Goal: Task Accomplishment & Management: Complete application form

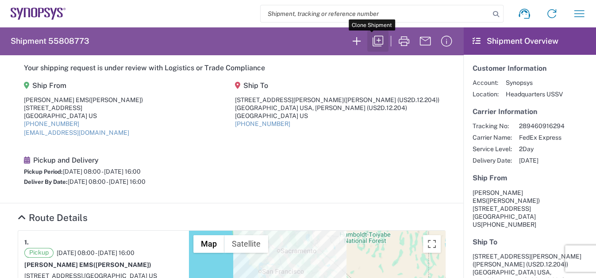
click at [372, 42] on icon "button" at bounding box center [378, 41] width 14 height 14
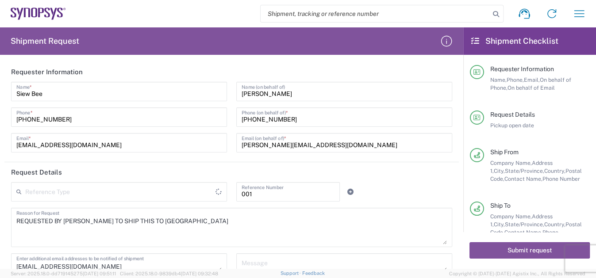
type input "Department"
type input "[US_STATE]"
type input "Cardboard Box(es)"
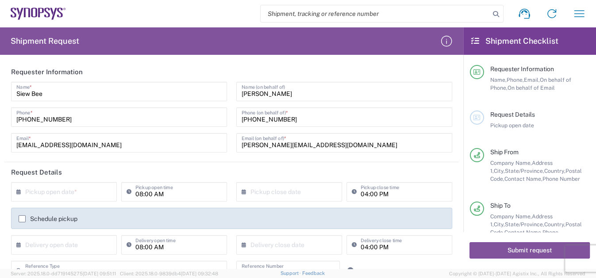
type input "[GEOGRAPHIC_DATA]"
type input "[US_STATE]"
type input "[GEOGRAPHIC_DATA]"
drag, startPoint x: 50, startPoint y: 94, endPoint x: -16, endPoint y: 93, distance: 65.9
click at [0, 93] on html "Shipment request Shipment tracking Employee non-product shipment request My shi…" at bounding box center [298, 139] width 596 height 278
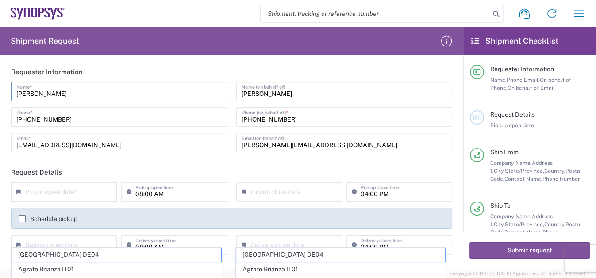
type input "[PERSON_NAME]"
drag, startPoint x: 60, startPoint y: 120, endPoint x: 34, endPoint y: 116, distance: 25.5
click at [34, 116] on input "[PHONE_NUMBER]" at bounding box center [118, 116] width 205 height 15
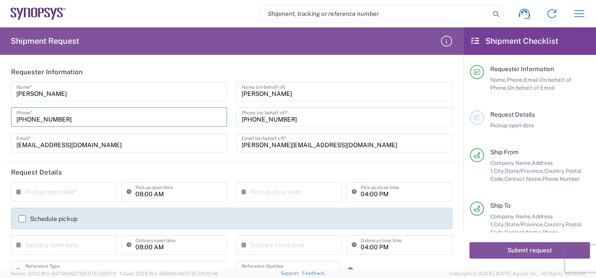
type input "[PHONE_NUMBER]"
drag, startPoint x: 47, startPoint y: 145, endPoint x: -12, endPoint y: 146, distance: 59.3
click at [0, 146] on html "Shipment request Shipment tracking Employee non-product shipment request My shi…" at bounding box center [298, 139] width 596 height 278
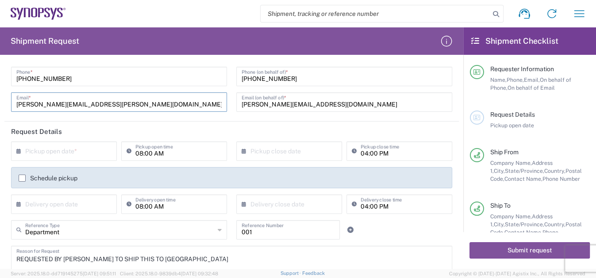
scroll to position [80, 0]
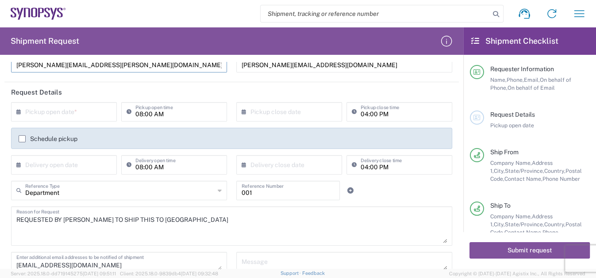
type input "[PERSON_NAME][EMAIL_ADDRESS][PERSON_NAME][DOMAIN_NAME]"
click at [69, 112] on input "text" at bounding box center [65, 110] width 81 height 15
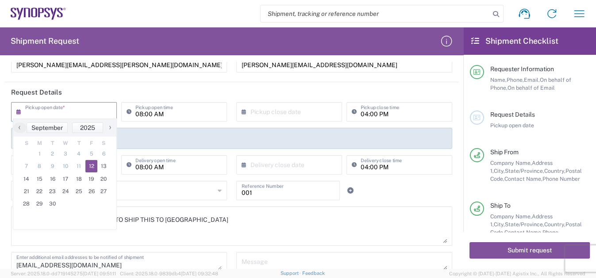
click at [92, 165] on span "12" at bounding box center [91, 166] width 12 height 12
type input "[DATE]"
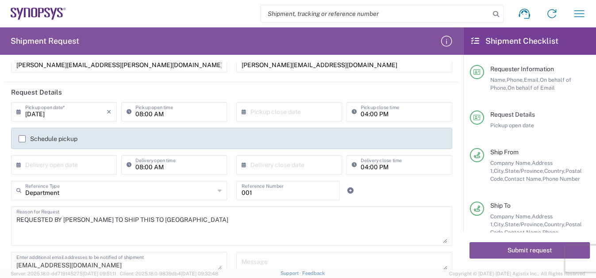
click at [128, 111] on icon at bounding box center [130, 112] width 9 height 14
click at [138, 113] on input "08:00 AM" at bounding box center [178, 110] width 86 height 15
type input "09:00 AM"
click at [362, 113] on input "04:00 PM" at bounding box center [403, 110] width 86 height 15
type input "03:00 PM"
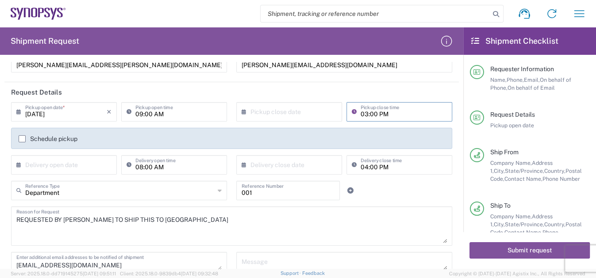
click at [17, 164] on icon at bounding box center [20, 165] width 9 height 14
click at [17, 162] on icon at bounding box center [20, 165] width 9 height 14
click at [17, 161] on icon at bounding box center [20, 165] width 9 height 14
click at [33, 164] on input "text" at bounding box center [65, 164] width 81 height 15
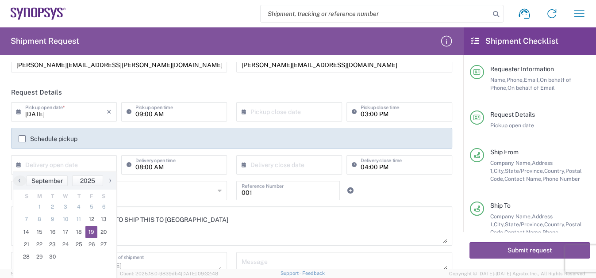
click at [90, 230] on span "19" at bounding box center [91, 232] width 12 height 12
type input "[DATE]"
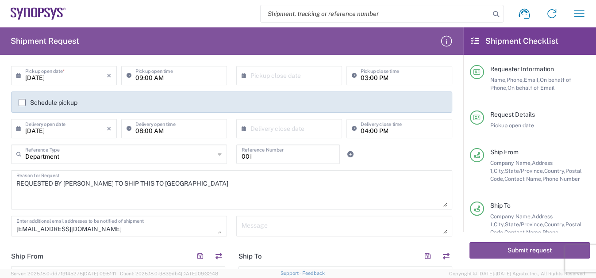
scroll to position [0, 0]
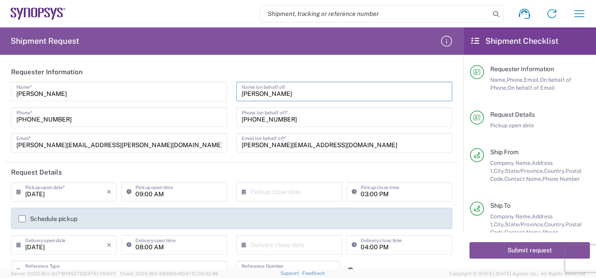
drag, startPoint x: 298, startPoint y: 97, endPoint x: 205, endPoint y: 91, distance: 92.6
click at [206, 91] on div "[PERSON_NAME] Name * [PHONE_NUMBER] Phone * [PERSON_NAME][EMAIL_ADDRESS][PERSON…" at bounding box center [232, 120] width 450 height 77
paste input "[PERSON_NAME][EMAIL_ADDRESS][DOMAIN_NAME]"
type input "[PERSON_NAME]"
drag, startPoint x: 305, startPoint y: 148, endPoint x: 211, endPoint y: 144, distance: 94.3
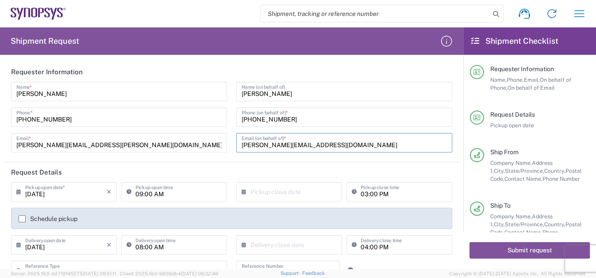
click at [212, 144] on div "[PERSON_NAME] Name * [PHONE_NUMBER] Phone * [PERSON_NAME][EMAIL_ADDRESS][PERSON…" at bounding box center [232, 120] width 450 height 77
paste input "[PERSON_NAME].Hellsten"
type input "[PERSON_NAME][EMAIL_ADDRESS][DOMAIN_NAME]"
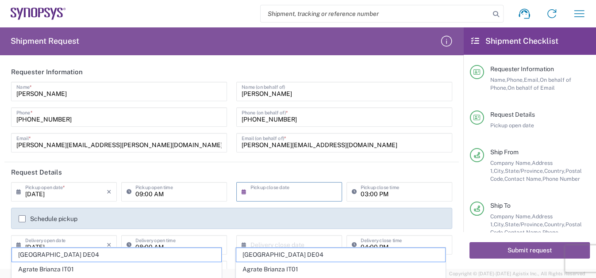
click at [306, 196] on input "text" at bounding box center [290, 191] width 81 height 15
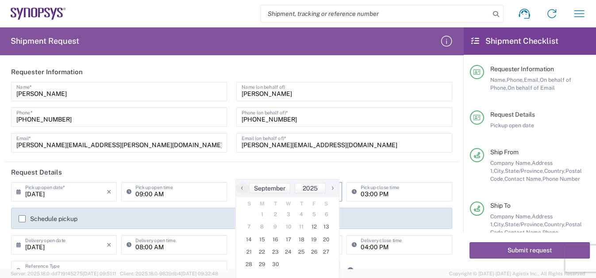
scroll to position [120, 0]
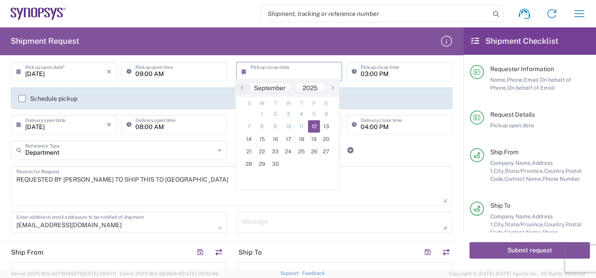
click at [312, 126] on span "12" at bounding box center [314, 126] width 12 height 12
type input "[DATE]"
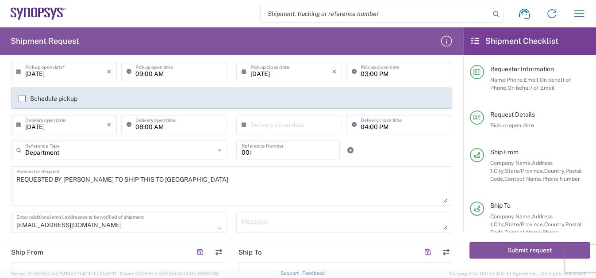
click at [371, 189] on textarea "REQUESTED BY [PERSON_NAME] TO SHIP THIS TO [GEOGRAPHIC_DATA]" at bounding box center [231, 186] width 430 height 34
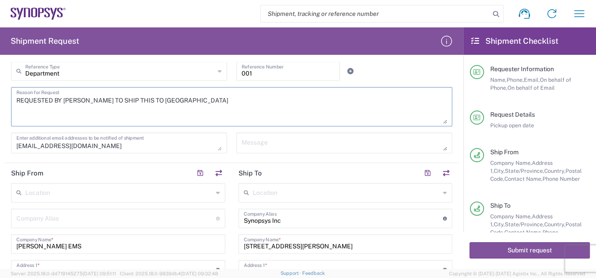
scroll to position [201, 0]
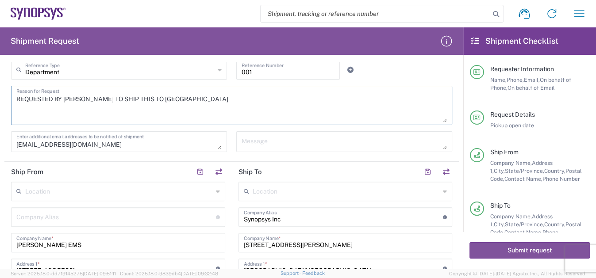
drag, startPoint x: 63, startPoint y: 97, endPoint x: 159, endPoint y: 98, distance: 96.4
click at [159, 98] on textarea "REQUESTED BY [PERSON_NAME] TO SHIP THIS TO [GEOGRAPHIC_DATA]" at bounding box center [231, 105] width 430 height 34
paste textarea "[PERSON_NAME][EMAIL_ADDRESS][DOMAIN_NAME]"
drag, startPoint x: 160, startPoint y: 98, endPoint x: 111, endPoint y: 96, distance: 49.6
click at [111, 96] on textarea "REQUESTED BY [PERSON_NAME][EMAIL_ADDRESS][DOMAIN_NAME]" at bounding box center [231, 105] width 430 height 34
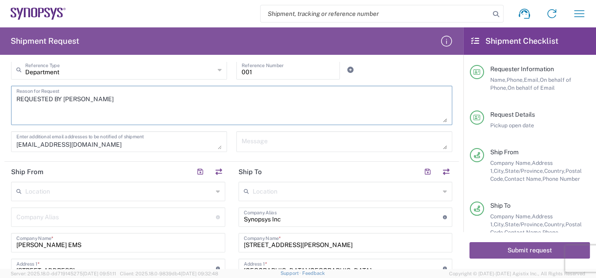
click at [117, 99] on textarea "REQUESTED BY [PERSON_NAME]" at bounding box center [231, 105] width 430 height 34
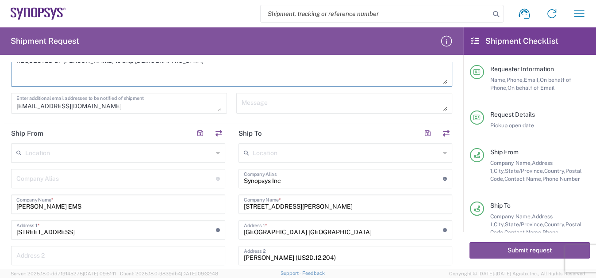
scroll to position [281, 0]
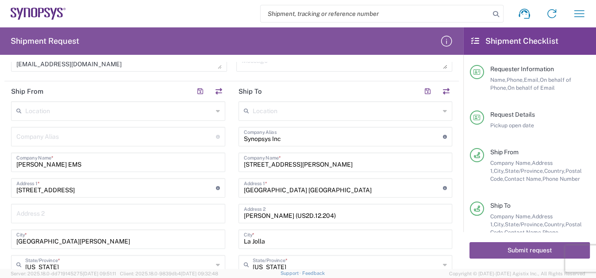
type textarea "REQUESTED BY [PERSON_NAME] to ship [DEMOGRAPHIC_DATA]"
click at [296, 165] on input "[STREET_ADDRESS][PERSON_NAME]" at bounding box center [345, 161] width 203 height 15
type input "7"
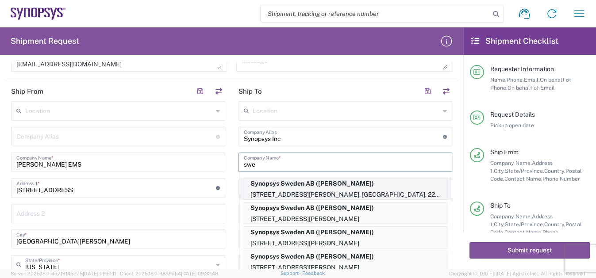
type input "swe"
click at [303, 184] on p "Synopsys Sweden AB ([PERSON_NAME])" at bounding box center [345, 183] width 203 height 11
type input "Synopsys Sweden AB"
type input "[STREET_ADDRESS]"
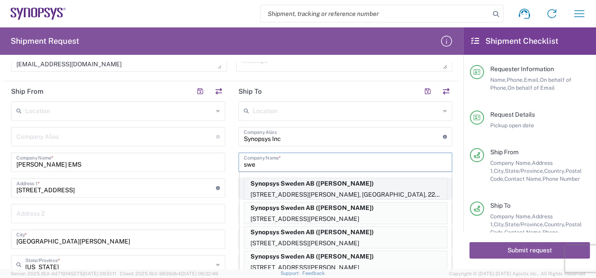
type input "224 78 [GEOGRAPHIC_DATA], [GEOGRAPHIC_DATA]"
type input "[PERSON_NAME]"
type input "[GEOGRAPHIC_DATA]"
type input "224 78"
type input "[PERSON_NAME]"
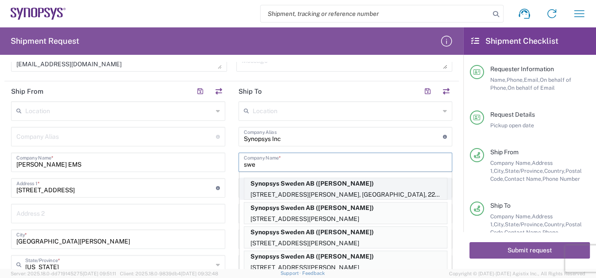
type input "[PHONE_NUMBER]"
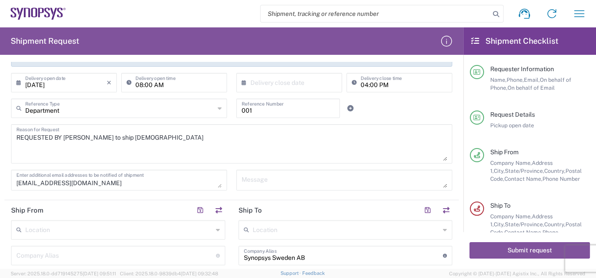
scroll to position [120, 0]
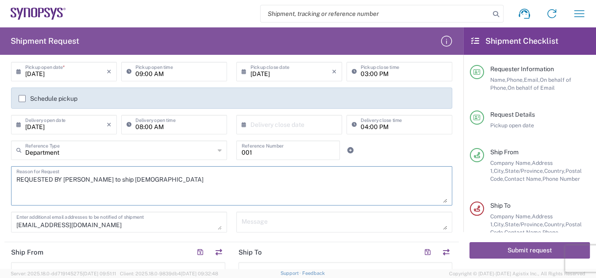
click at [152, 178] on textarea "REQUESTED BY [PERSON_NAME] to ship [DEMOGRAPHIC_DATA]" at bounding box center [231, 186] width 430 height 34
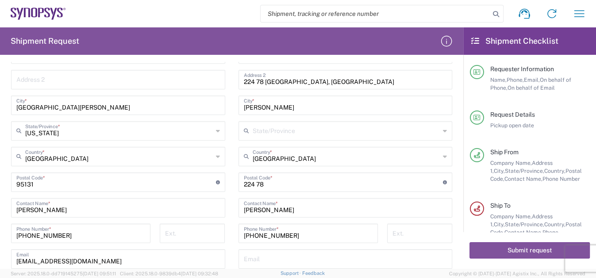
scroll to position [442, 0]
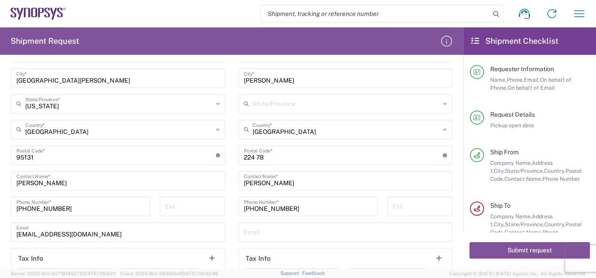
type textarea "REQUESTED BY [PERSON_NAME] to ship Sweden"
click at [254, 207] on input "[PHONE_NUMBER]" at bounding box center [308, 205] width 129 height 15
click at [260, 207] on input "[PHONE_NUMBER]" at bounding box center [308, 205] width 129 height 15
click at [272, 206] on input "[PHONE_NUMBER]" at bounding box center [308, 205] width 129 height 15
click at [280, 207] on input "[PHONE_NUMBER]" at bounding box center [308, 205] width 129 height 15
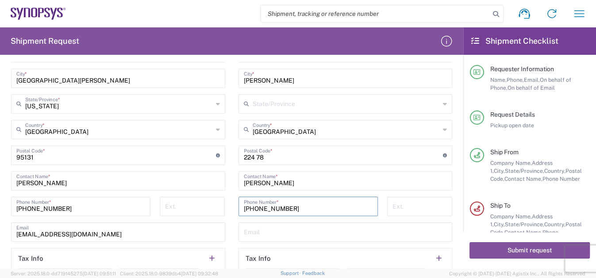
click at [328, 205] on input "[PHONE_NUMBER]" at bounding box center [308, 205] width 129 height 15
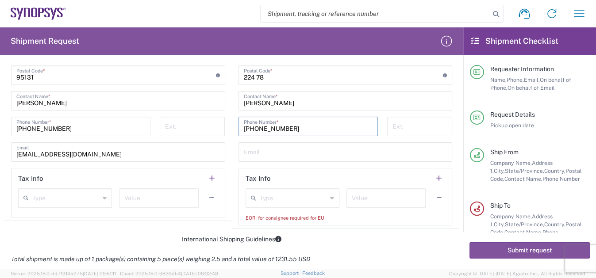
scroll to position [563, 0]
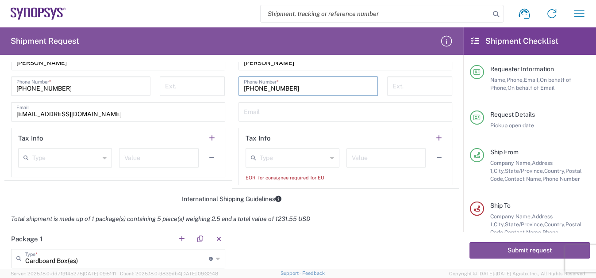
type input "[PHONE_NUMBER]"
drag, startPoint x: 66, startPoint y: 86, endPoint x: 24, endPoint y: 84, distance: 42.5
click at [24, 84] on input "[PHONE_NUMBER]" at bounding box center [80, 85] width 129 height 15
type input "[PHONE_NUMBER]"
drag, startPoint x: 35, startPoint y: 112, endPoint x: 3, endPoint y: 112, distance: 32.7
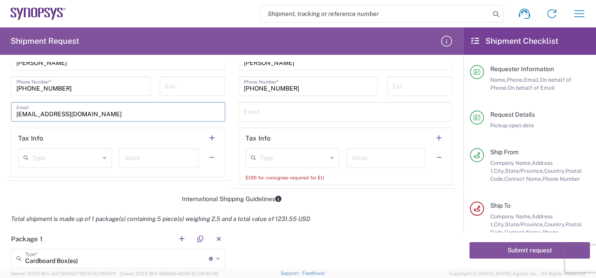
click at [3, 112] on form "Requester Information [PERSON_NAME] Name * [PHONE_NUMBER] Phone * [PERSON_NAME]…" at bounding box center [231, 165] width 463 height 207
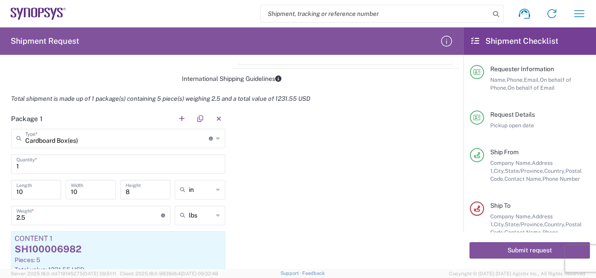
scroll to position [683, 0]
type input "[PERSON_NAME][EMAIL_ADDRESS][PERSON_NAME][DOMAIN_NAME]"
drag, startPoint x: 32, startPoint y: 189, endPoint x: -7, endPoint y: 187, distance: 39.4
click at [0, 187] on html "Shipment request Shipment tracking Employee non-product shipment request My shi…" at bounding box center [298, 139] width 596 height 278
type input "9"
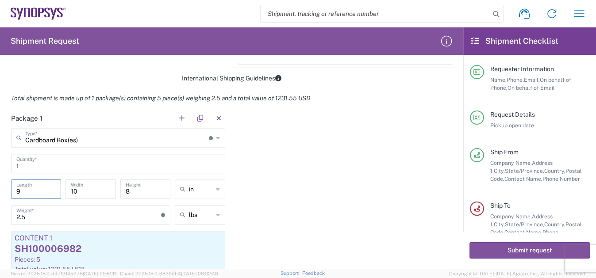
click at [81, 191] on input "10" at bounding box center [90, 188] width 39 height 15
type input "1"
type input "9"
click at [136, 190] on input "8" at bounding box center [145, 188] width 39 height 15
type input "7"
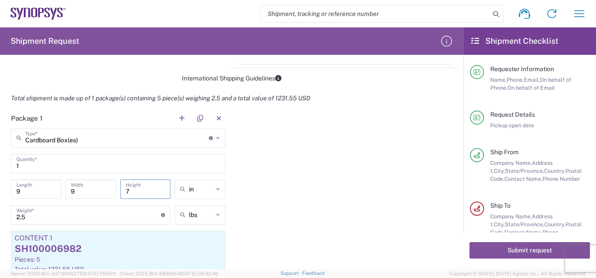
click at [35, 215] on input "2.5" at bounding box center [88, 214] width 145 height 15
type input "2"
type input "1.20"
click at [320, 190] on div "Package 1 Cardboard Box(es) Type * Material used to package goods Cardboard Box…" at bounding box center [231, 217] width 454 height 218
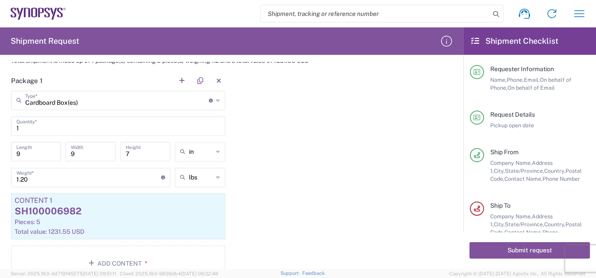
scroll to position [764, 0]
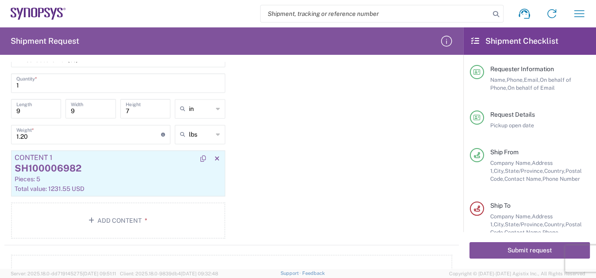
click at [69, 168] on div "SH100006982" at bounding box center [118, 168] width 207 height 13
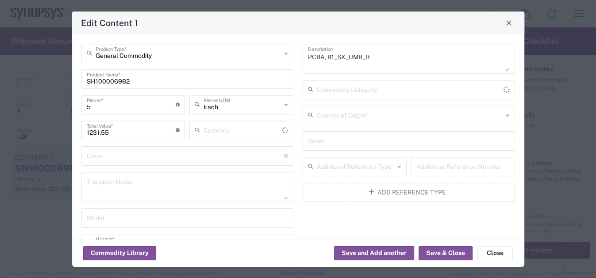
click at [92, 106] on input "5" at bounding box center [131, 103] width 89 height 15
type input "US Dollar"
type input "4"
type input "4926.2"
type input "4"
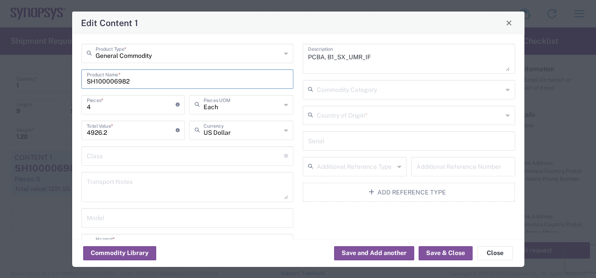
drag, startPoint x: 133, startPoint y: 81, endPoint x: 61, endPoint y: 79, distance: 71.7
click at [61, 79] on div "Edit Content 1 General Commodity Product Type * SH100006982 Product Name * 4 Pi…" at bounding box center [298, 139] width 596 height 278
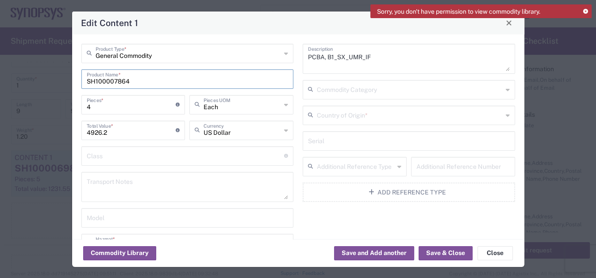
type input "SH100007864"
click at [116, 131] on input "4926.2" at bounding box center [131, 129] width 89 height 15
type input "4"
type input "344.377"
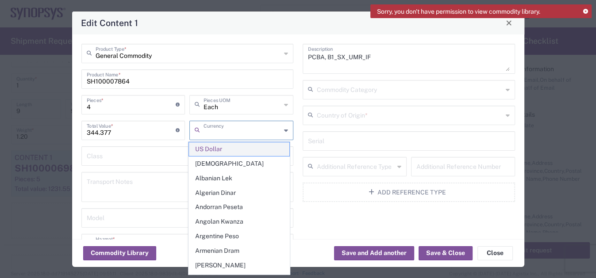
click at [206, 149] on span "US Dollar" at bounding box center [239, 149] width 101 height 14
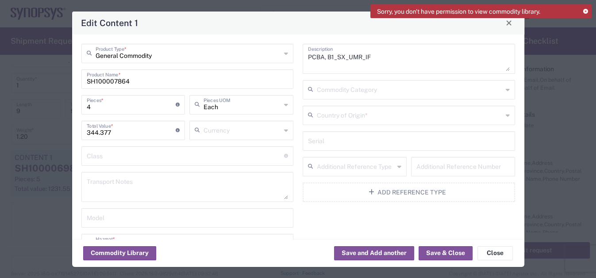
click at [120, 135] on input "344.377" at bounding box center [131, 129] width 89 height 15
type input "3"
type input "1377.48"
click at [217, 130] on input "text" at bounding box center [241, 129] width 77 height 15
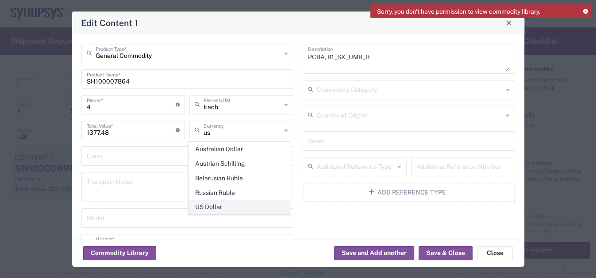
click at [218, 204] on span "US Dollar" at bounding box center [239, 207] width 101 height 14
type input "US Dollar"
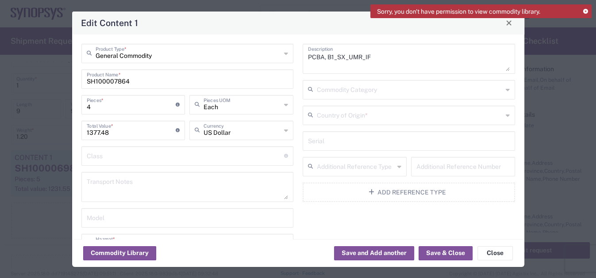
click at [285, 54] on icon at bounding box center [286, 53] width 4 height 14
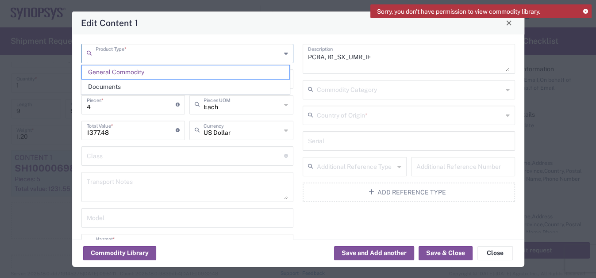
click at [285, 54] on icon at bounding box center [286, 53] width 4 height 14
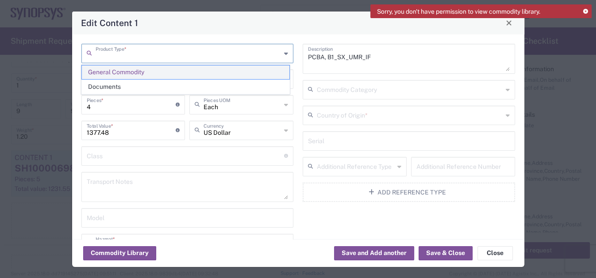
click at [143, 73] on span "General Commodity" at bounding box center [185, 72] width 207 height 14
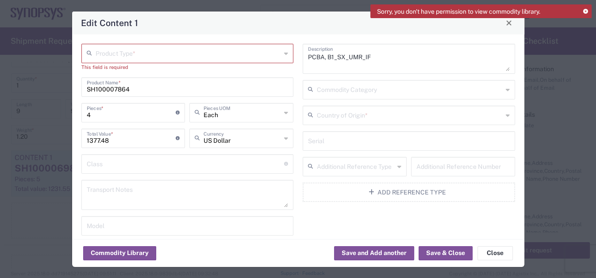
click at [284, 54] on icon at bounding box center [286, 53] width 4 height 14
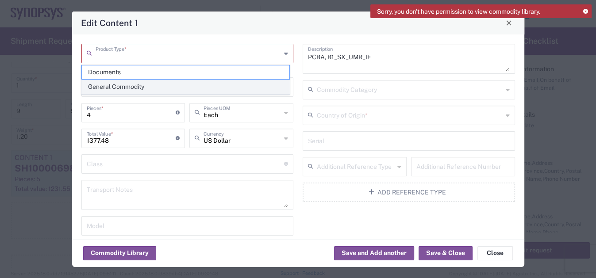
click at [99, 87] on span "General Commodity" at bounding box center [185, 87] width 207 height 14
type input "General Commodity"
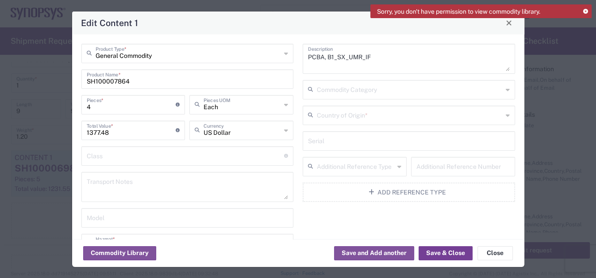
click at [442, 249] on button "Save & Close" at bounding box center [445, 253] width 54 height 14
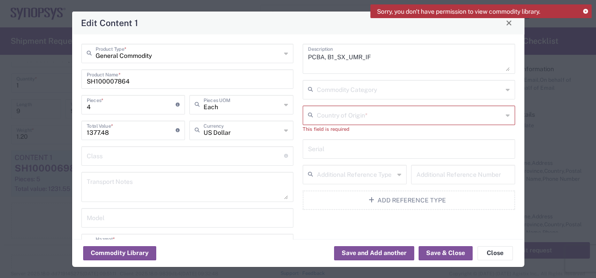
click at [506, 115] on icon at bounding box center [508, 115] width 4 height 14
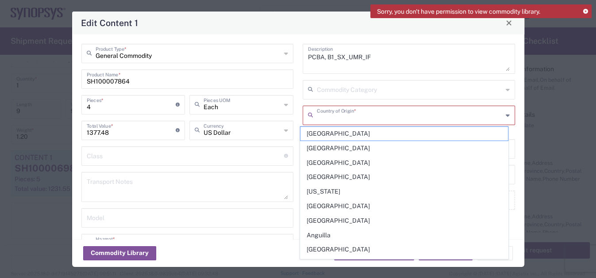
click at [499, 117] on div "Country of Origin *" at bounding box center [409, 115] width 212 height 19
click at [366, 120] on input "text" at bounding box center [410, 114] width 186 height 15
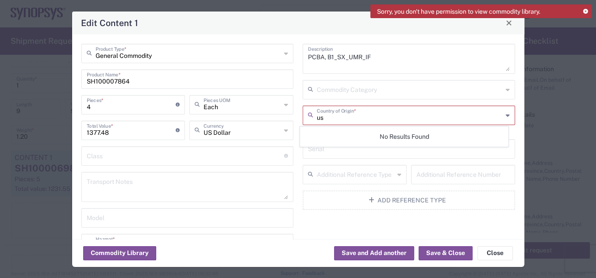
type input "u"
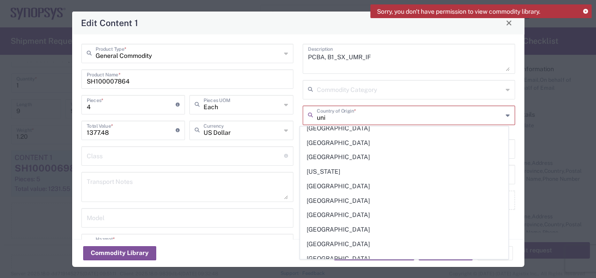
scroll to position [0, 0]
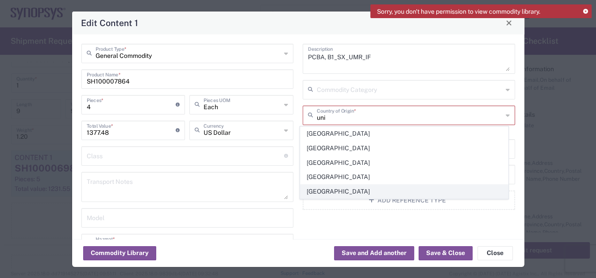
click at [341, 190] on span "[GEOGRAPHIC_DATA]" at bounding box center [403, 192] width 207 height 14
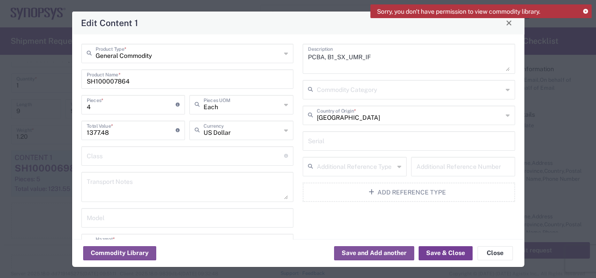
click at [443, 252] on button "Save & Close" at bounding box center [445, 253] width 54 height 14
click at [459, 252] on button "Save & Close" at bounding box center [445, 253] width 54 height 14
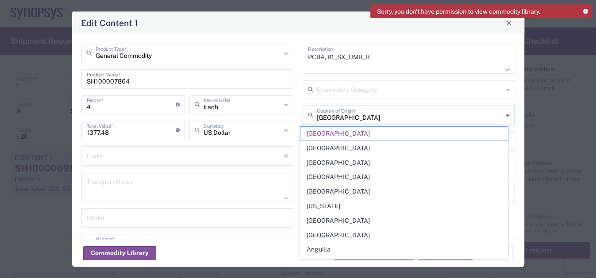
click at [364, 116] on input "[GEOGRAPHIC_DATA]" at bounding box center [410, 114] width 186 height 15
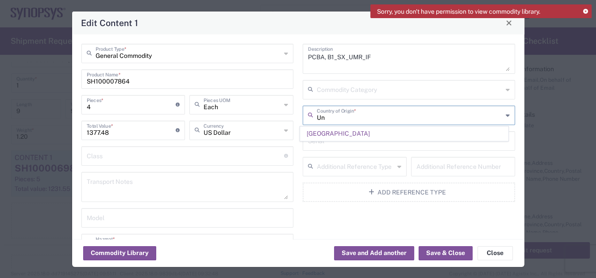
type input "U"
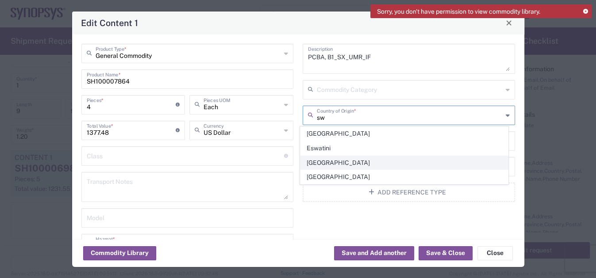
click at [318, 160] on span "[GEOGRAPHIC_DATA]" at bounding box center [403, 163] width 207 height 14
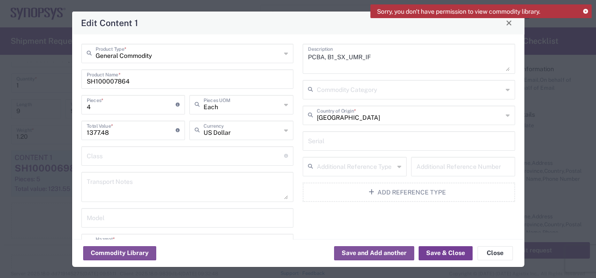
click at [435, 254] on button "Save & Close" at bounding box center [445, 253] width 54 height 14
click at [586, 11] on icon at bounding box center [585, 11] width 5 height 5
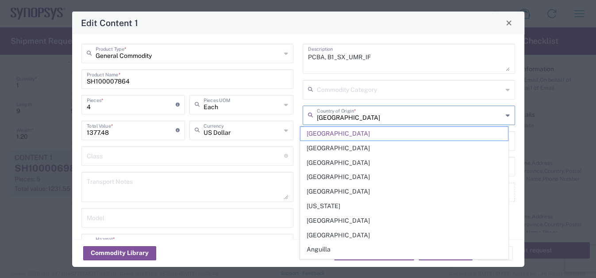
type input "[GEOGRAPHIC_DATA]"
drag, startPoint x: 355, startPoint y: 119, endPoint x: 283, endPoint y: 119, distance: 72.1
click at [283, 119] on div "General Commodity Product Type * SH100007864 Product Name * 4 Pieces * Number o…" at bounding box center [298, 185] width 443 height 282
click at [506, 98] on div "Commodity Category" at bounding box center [409, 89] width 212 height 19
type input "[GEOGRAPHIC_DATA]"
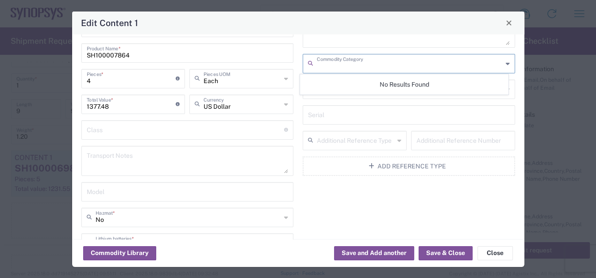
scroll to position [40, 0]
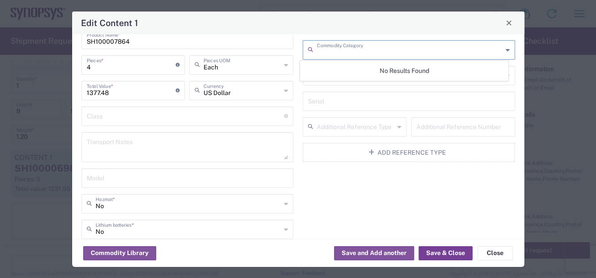
click at [449, 254] on button "Save & Close" at bounding box center [445, 253] width 54 height 14
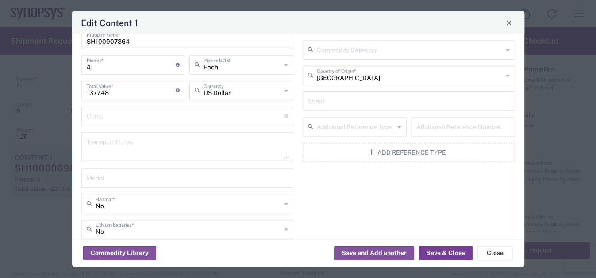
click at [449, 254] on button "Save & Close" at bounding box center [445, 253] width 54 height 14
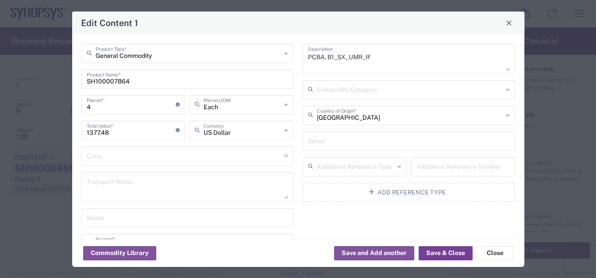
click at [438, 253] on button "Save & Close" at bounding box center [445, 253] width 54 height 14
click at [493, 253] on button "Close" at bounding box center [494, 253] width 35 height 14
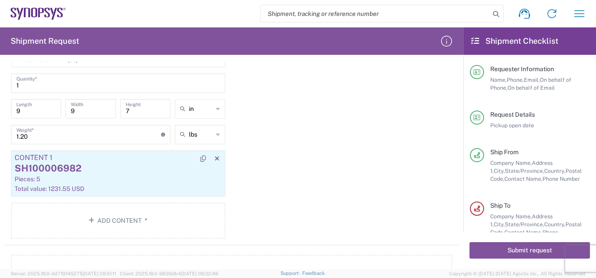
click at [71, 169] on div "SH100006982" at bounding box center [118, 168] width 207 height 13
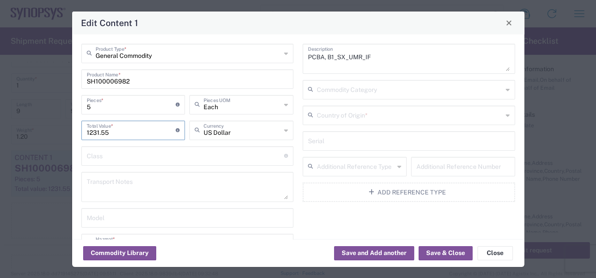
drag, startPoint x: 113, startPoint y: 134, endPoint x: 61, endPoint y: 134, distance: 52.2
click at [61, 134] on div "Edit Content 1 General Commodity Product Type * SH100006982 Product Name * 5 Pi…" at bounding box center [298, 139] width 596 height 278
type input "1377.48"
click at [97, 104] on input "5" at bounding box center [131, 103] width 89 height 15
type input "4"
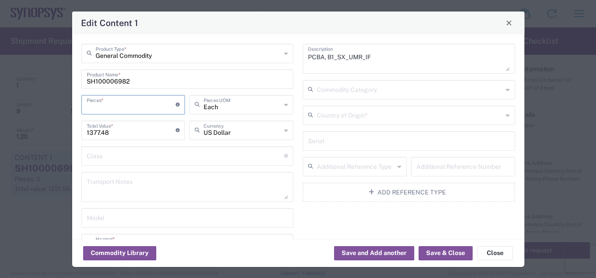
type input "5509.92"
type input "4"
drag, startPoint x: 115, startPoint y: 131, endPoint x: 56, endPoint y: 126, distance: 59.5
click at [56, 126] on div "Edit Content 1 General Commodity Product Type * SH100006982 Product Name * 4 Pi…" at bounding box center [298, 139] width 596 height 278
type input "1377.48"
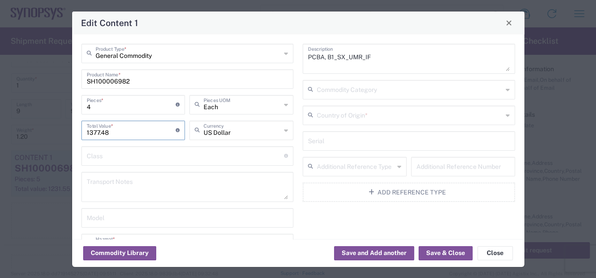
click at [137, 80] on input "SH100006982" at bounding box center [188, 78] width 202 height 15
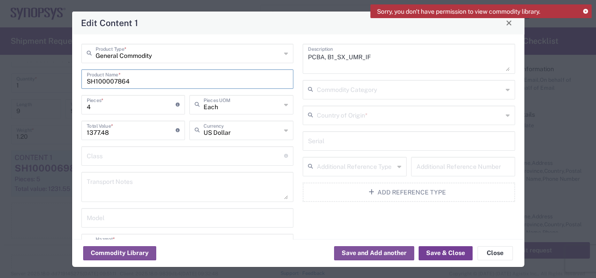
type input "SH100007864"
click at [440, 253] on button "Save & Close" at bounding box center [445, 253] width 54 height 14
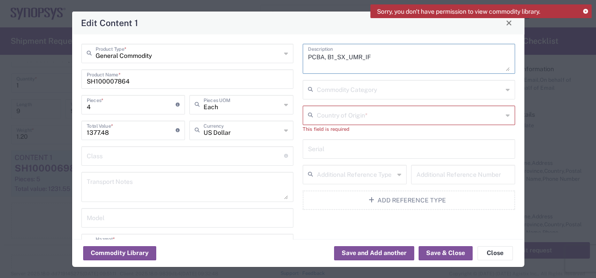
click at [385, 59] on textarea "PCBA, B1_SX_UMR_IF" at bounding box center [409, 58] width 202 height 25
click at [126, 251] on button "Commodity Library" at bounding box center [119, 253] width 73 height 14
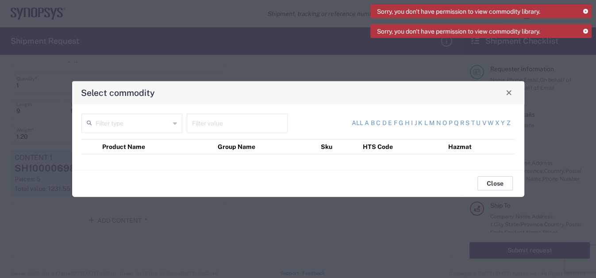
click at [491, 183] on button "Close" at bounding box center [494, 183] width 35 height 14
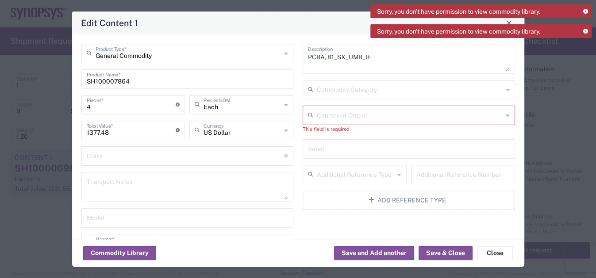
click at [509, 21] on div "Sorry, you don't have permission to view commodity library. Sorry, you don't ha…" at bounding box center [480, 24] width 221 height 40
click at [588, 31] on div "Sorry, you don't have permission to view commodity library." at bounding box center [480, 31] width 221 height 14
click at [586, 30] on icon at bounding box center [585, 31] width 5 height 5
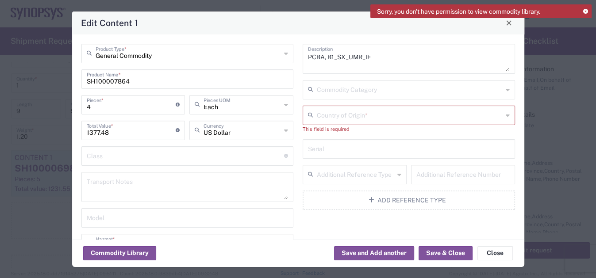
click at [584, 10] on icon at bounding box center [585, 11] width 5 height 5
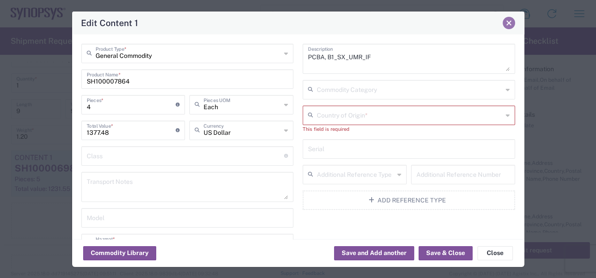
click at [509, 24] on span "Close" at bounding box center [509, 23] width 6 height 6
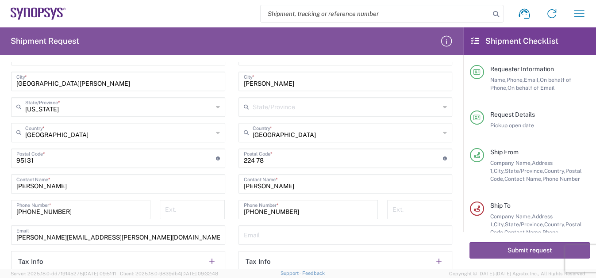
scroll to position [442, 0]
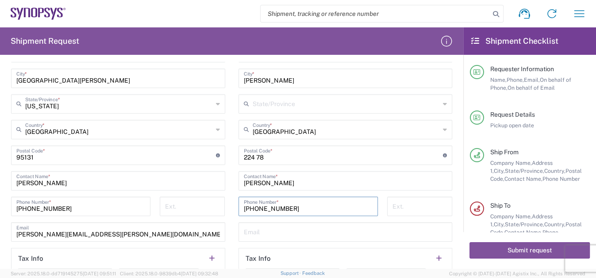
drag, startPoint x: 286, startPoint y: 207, endPoint x: 230, endPoint y: 207, distance: 56.6
click at [234, 207] on div "[PHONE_NUMBER] Phone Number *" at bounding box center [308, 210] width 149 height 26
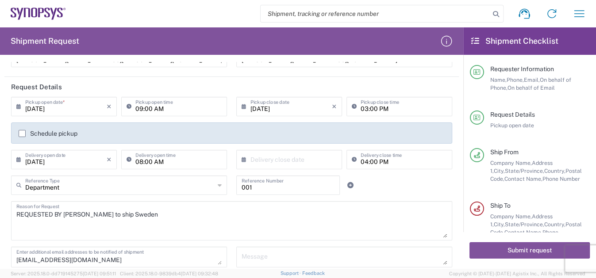
scroll to position [0, 0]
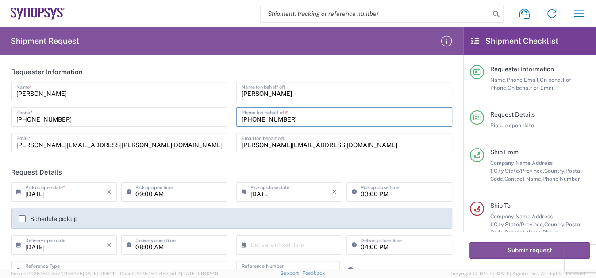
drag, startPoint x: 288, startPoint y: 123, endPoint x: 220, endPoint y: 119, distance: 68.2
click at [222, 120] on div "[PERSON_NAME] Name * [PHONE_NUMBER] Phone * [PERSON_NAME][EMAIL_ADDRESS][PERSON…" at bounding box center [232, 120] width 450 height 77
paste input "4646590221"
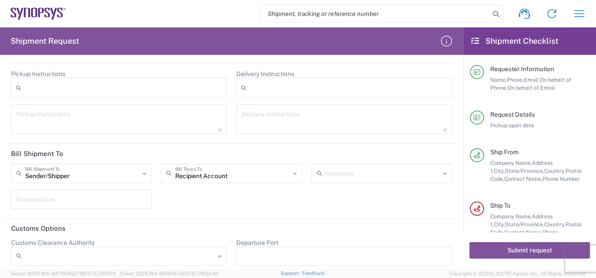
scroll to position [1172, 0]
type input "[PHONE_NUMBER]"
click at [143, 167] on icon at bounding box center [144, 173] width 4 height 14
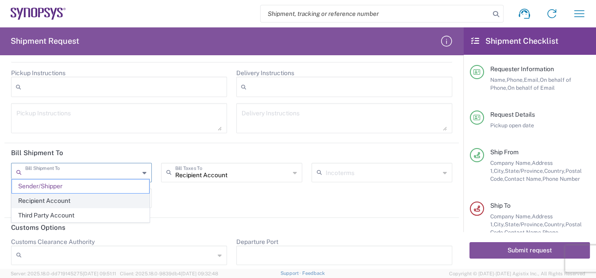
click at [59, 197] on span "Recipient Account" at bounding box center [80, 201] width 137 height 14
type input "Recipient Account"
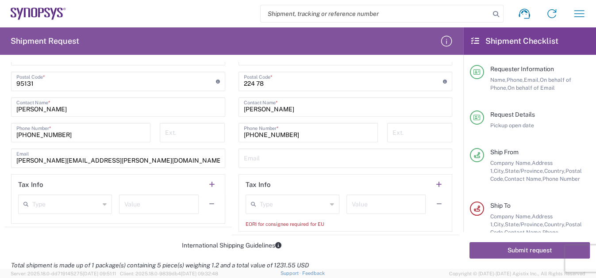
scroll to position [522, 0]
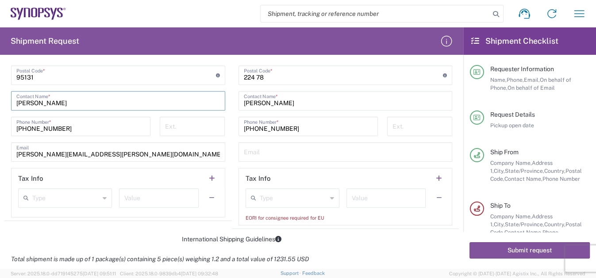
drag, startPoint x: 49, startPoint y: 101, endPoint x: -34, endPoint y: 99, distance: 82.7
click at [0, 99] on html "Shipment request Shipment tracking Employee non-product shipment request My shi…" at bounding box center [298, 139] width 596 height 278
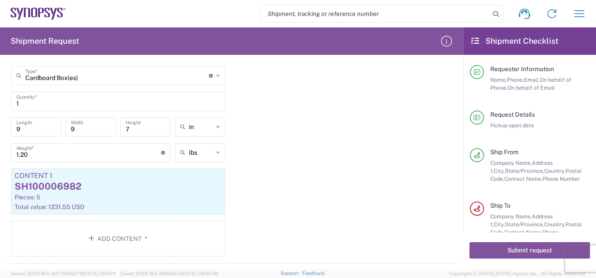
scroll to position [764, 0]
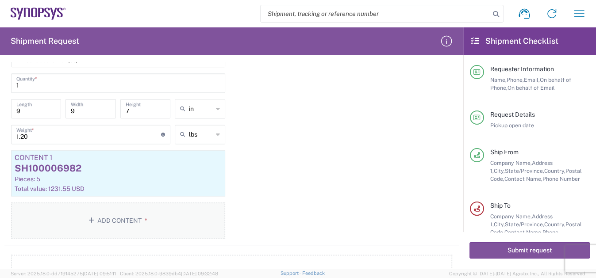
type input "[PERSON_NAME]"
click at [108, 211] on button "Add Content *" at bounding box center [118, 221] width 214 height 36
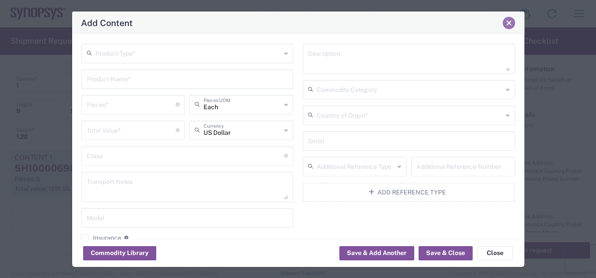
click at [510, 25] on span "Close" at bounding box center [509, 23] width 6 height 6
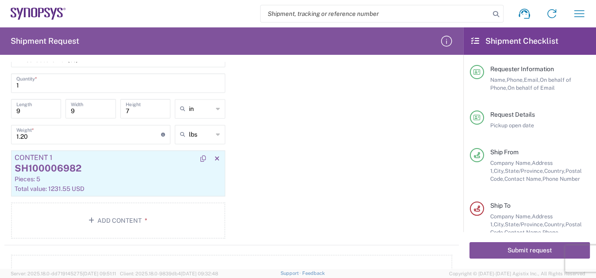
click at [70, 175] on div "Pieces: 5" at bounding box center [118, 179] width 207 height 8
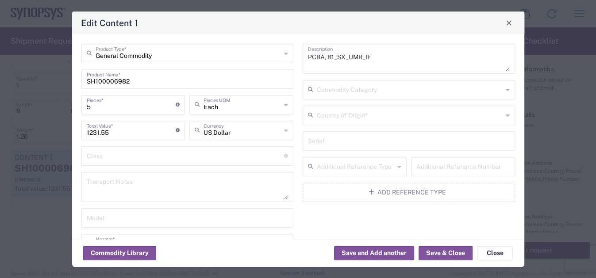
click at [101, 107] on input "5" at bounding box center [131, 103] width 89 height 15
type input "4"
type input "4926.2"
type input "4"
click at [139, 83] on input "SH100006982" at bounding box center [188, 78] width 202 height 15
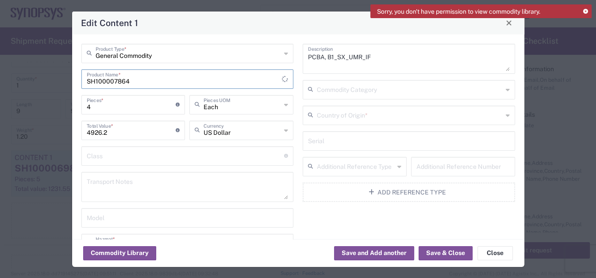
type input "SH100007864"
click at [126, 135] on input "4926.2" at bounding box center [131, 129] width 89 height 15
type input "4"
type input "1377.48"
click at [451, 254] on button "Save & Close" at bounding box center [445, 253] width 54 height 14
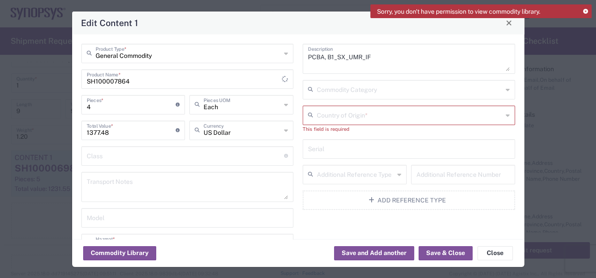
click at [506, 112] on icon at bounding box center [508, 115] width 4 height 14
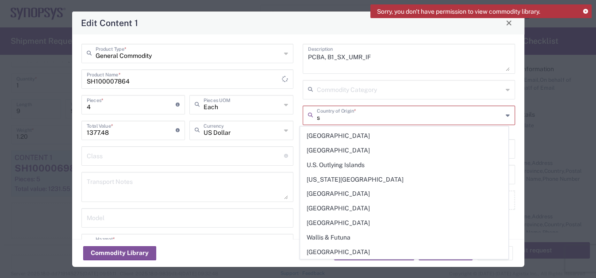
scroll to position [1377, 0]
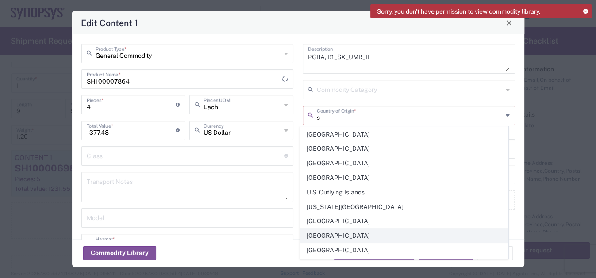
click at [324, 229] on span "[GEOGRAPHIC_DATA]" at bounding box center [403, 236] width 207 height 14
type input "[GEOGRAPHIC_DATA]"
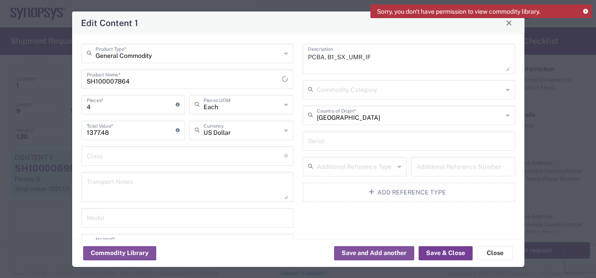
click at [455, 251] on button "Save & Close" at bounding box center [445, 253] width 54 height 14
click at [584, 11] on icon at bounding box center [585, 11] width 5 height 5
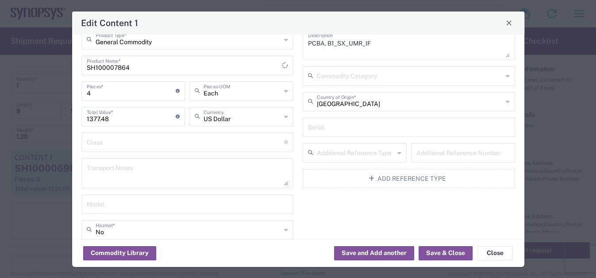
scroll to position [0, 0]
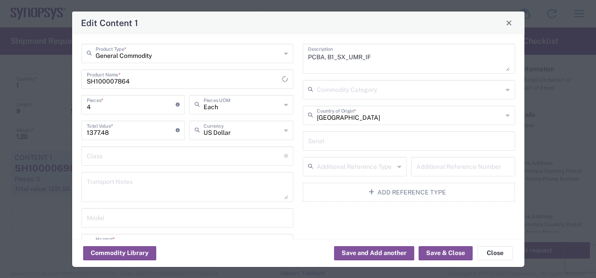
click at [446, 67] on textarea "PCBA, B1_SX_UMR_IF" at bounding box center [409, 58] width 202 height 25
click at [416, 61] on textarea "PCBA, B1_SX_UMR_IF" at bounding box center [409, 58] width 202 height 25
click at [375, 57] on textarea "PCBA, B1_SX_UMR_IF" at bounding box center [409, 58] width 202 height 25
type textarea "P"
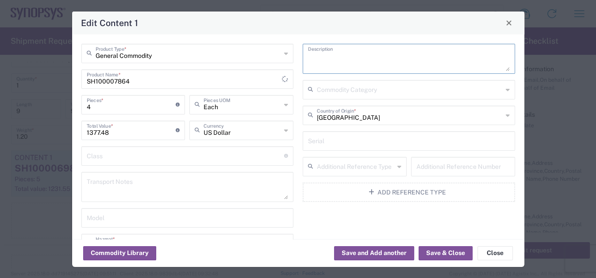
paste textarea "PCBA, HT3EXT_ADPTR_HT4"
type textarea "PCBA, HT3EXT_ADPTR_HT4"
click at [164, 79] on input "SH100007864" at bounding box center [184, 78] width 195 height 15
type input "SH100007864 R0.0"
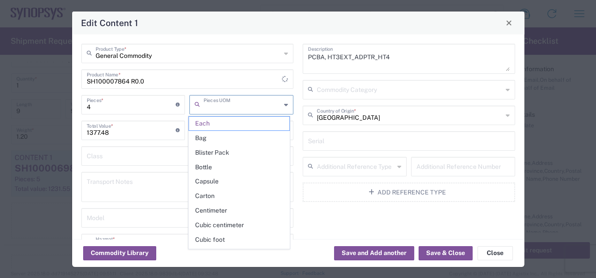
type input "Each"
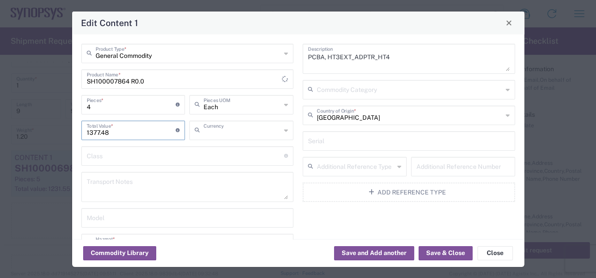
type input "US Dollar"
click at [322, 221] on div "PCBA, HT3EXT_ADPTR_HT4 Description Commodity Category United States Country of …" at bounding box center [409, 185] width 222 height 282
type input "[GEOGRAPHIC_DATA]"
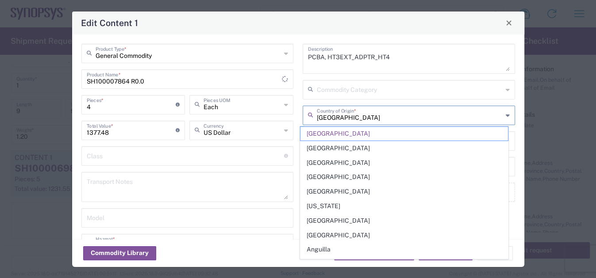
drag, startPoint x: 362, startPoint y: 119, endPoint x: 276, endPoint y: 115, distance: 85.9
click at [277, 116] on div "General Commodity Product Type * SH100007864 R0.0 Product Name * 4 Pieces * Num…" at bounding box center [298, 185] width 443 height 282
click at [330, 87] on input "text" at bounding box center [410, 88] width 186 height 15
type input "[GEOGRAPHIC_DATA]"
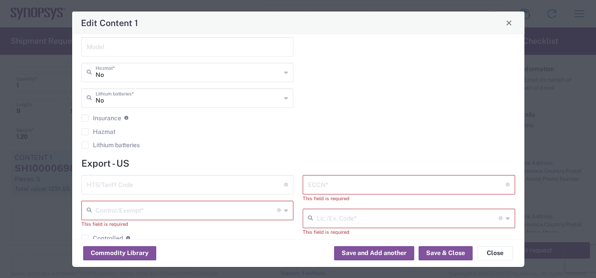
scroll to position [201, 0]
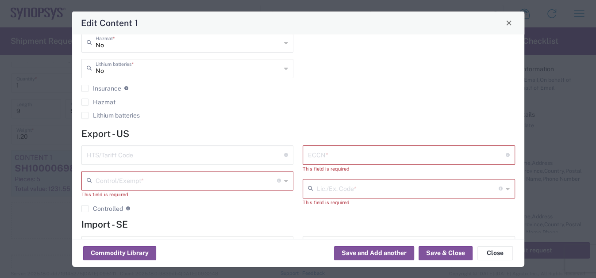
click at [135, 156] on input "text" at bounding box center [186, 154] width 198 height 15
type input "8473.30.0002"
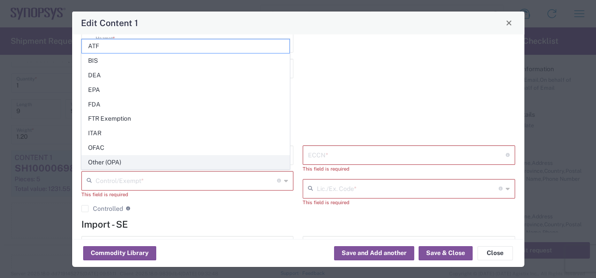
click at [92, 161] on span "Other (OPA)" at bounding box center [185, 163] width 207 height 14
type input "Other (OPA)"
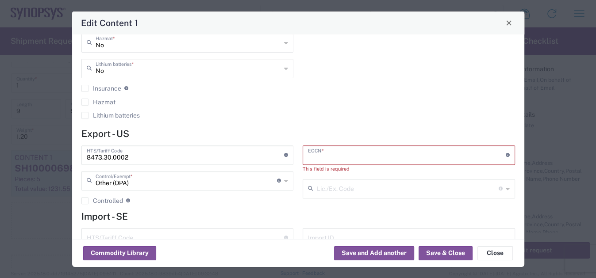
click at [316, 153] on input "text" at bounding box center [407, 154] width 198 height 15
click at [317, 153] on input "text" at bounding box center [407, 154] width 198 height 15
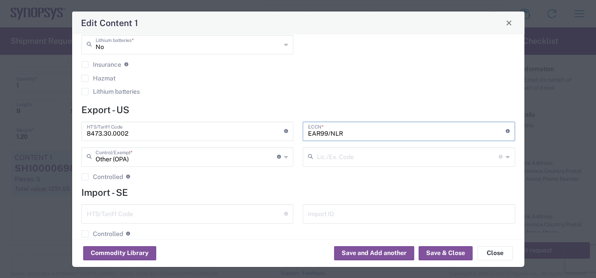
scroll to position [237, 0]
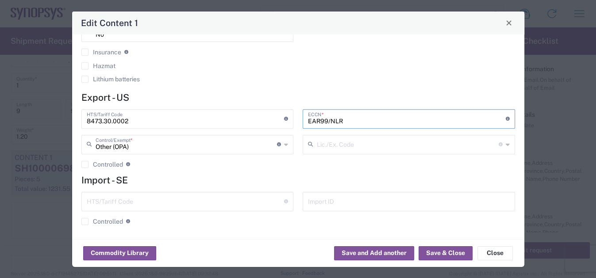
type input "EAR99/NLR"
click at [112, 180] on h4 "Import - SE" at bounding box center [297, 180] width 433 height 11
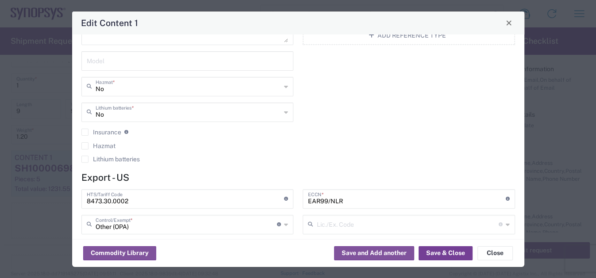
click at [445, 251] on button "Save & Close" at bounding box center [445, 253] width 54 height 14
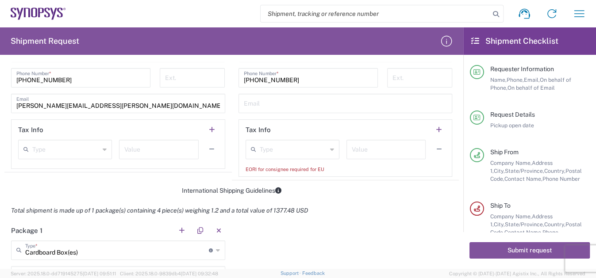
scroll to position [563, 0]
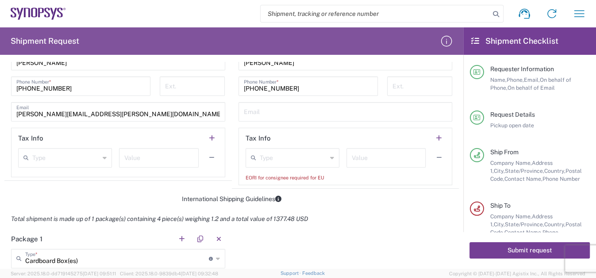
click at [521, 251] on button "Submit request" at bounding box center [529, 250] width 120 height 16
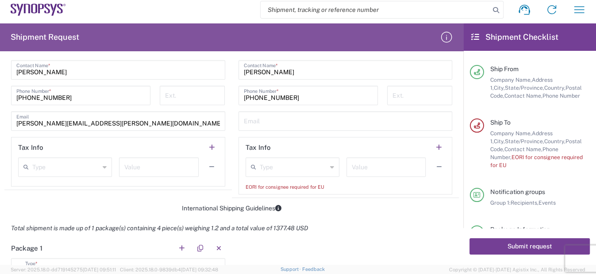
scroll to position [603, 0]
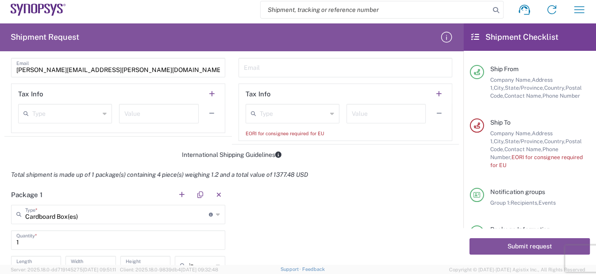
click at [273, 113] on input "text" at bounding box center [293, 112] width 67 height 15
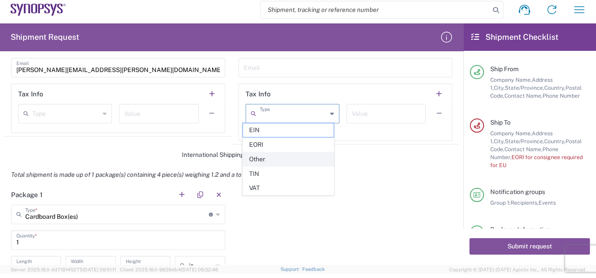
click at [266, 157] on span "Other" at bounding box center [288, 160] width 91 height 14
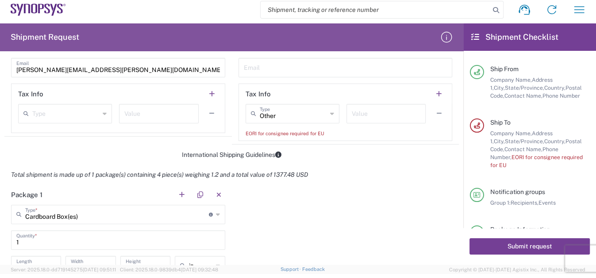
click at [519, 245] on button "Submit request" at bounding box center [529, 246] width 120 height 16
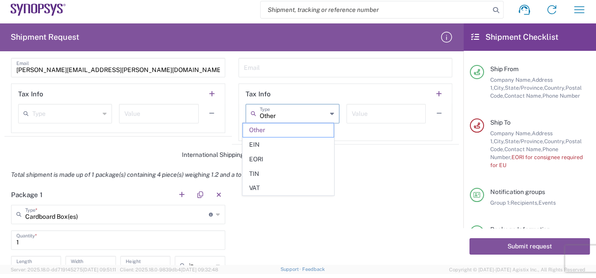
click at [317, 111] on input "Other" at bounding box center [293, 112] width 67 height 15
click at [283, 156] on span "EORI" at bounding box center [288, 160] width 91 height 14
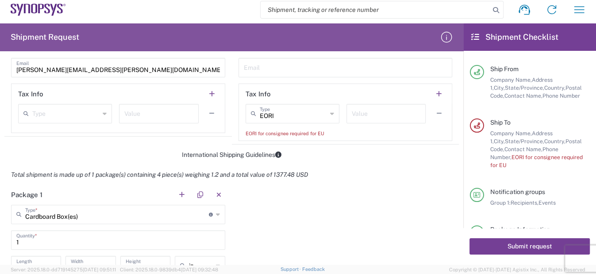
click at [524, 245] on button "Submit request" at bounding box center [529, 246] width 120 height 16
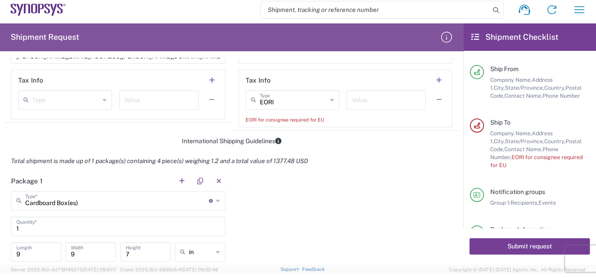
scroll to position [600, 0]
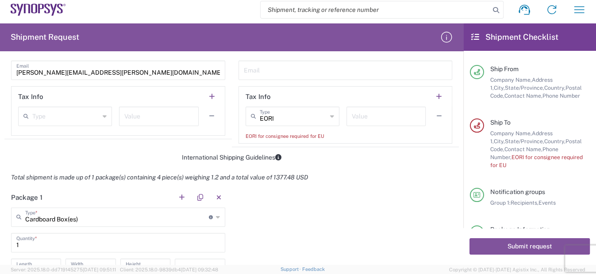
click at [298, 134] on div "EORI for consignee required for EU" at bounding box center [345, 136] width 200 height 8
type input "EORI"
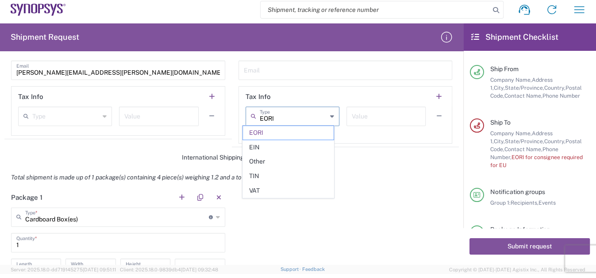
click at [296, 115] on input "EORI" at bounding box center [293, 115] width 67 height 15
click at [262, 130] on span "EORI" at bounding box center [288, 133] width 91 height 14
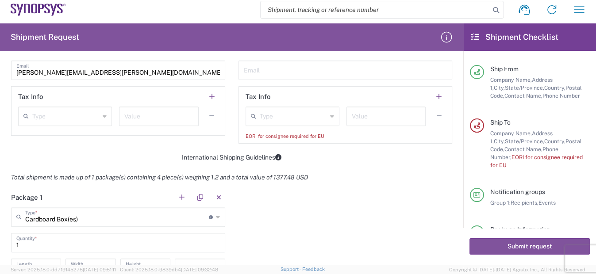
click at [251, 112] on icon at bounding box center [255, 116] width 9 height 14
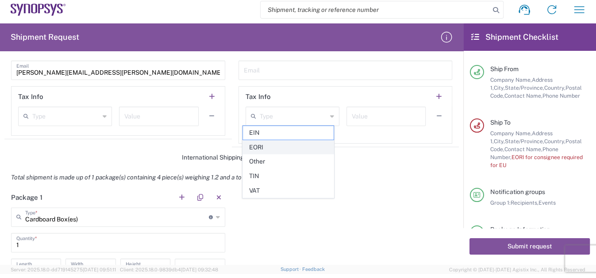
click at [256, 149] on span "EORI" at bounding box center [288, 148] width 91 height 14
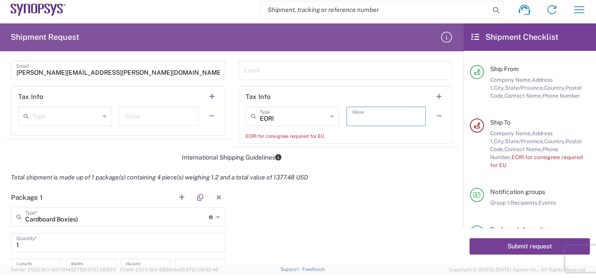
click at [532, 248] on button "Submit request" at bounding box center [529, 246] width 120 height 16
click at [307, 132] on div "EORI for consignee required for EU" at bounding box center [345, 136] width 200 height 8
click at [251, 111] on icon at bounding box center [255, 116] width 9 height 14
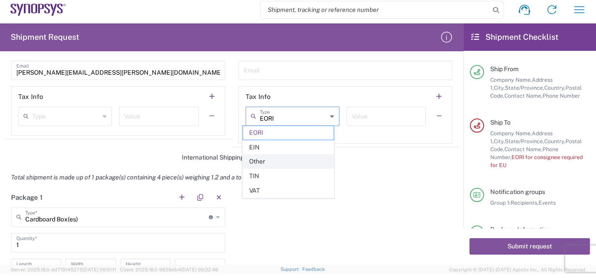
click at [257, 158] on span "Other" at bounding box center [288, 162] width 91 height 14
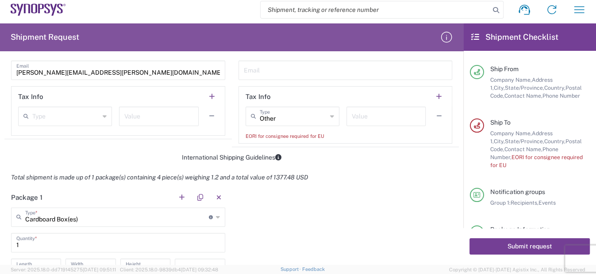
click at [550, 244] on button "Submit request" at bounding box center [529, 246] width 120 height 16
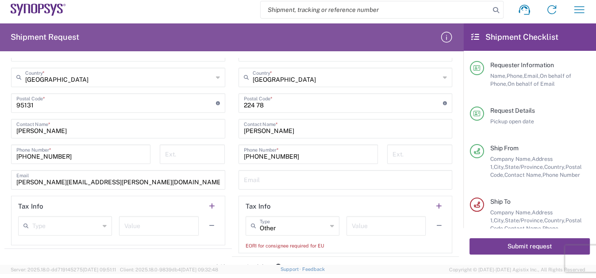
scroll to position [480, 0]
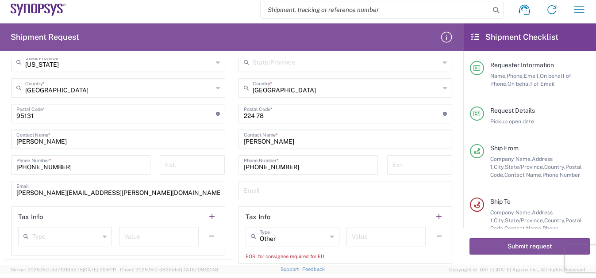
click at [251, 233] on icon at bounding box center [255, 237] width 9 height 14
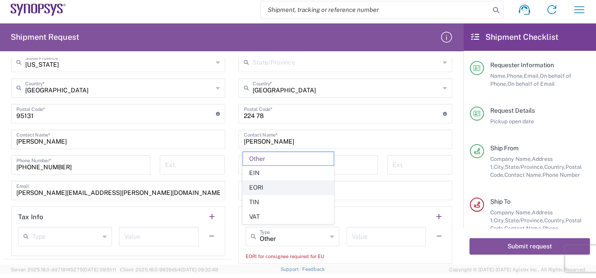
click at [262, 191] on span "EORI" at bounding box center [288, 188] width 91 height 14
type input "EORI"
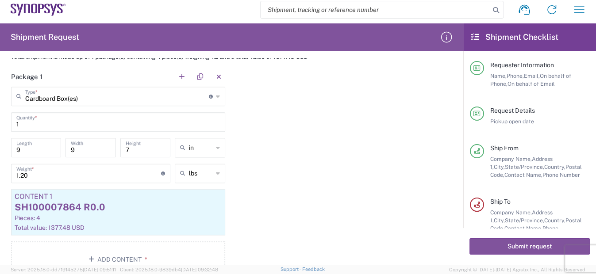
scroll to position [600, 0]
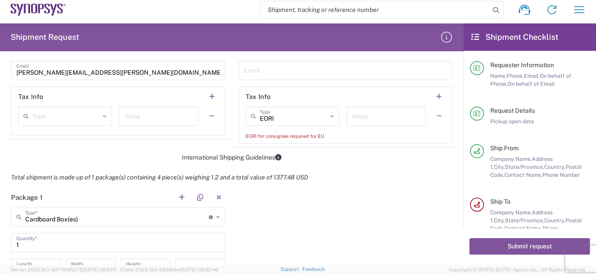
click at [372, 110] on input "text" at bounding box center [386, 115] width 69 height 15
click at [530, 248] on button "Submit request" at bounding box center [529, 246] width 120 height 16
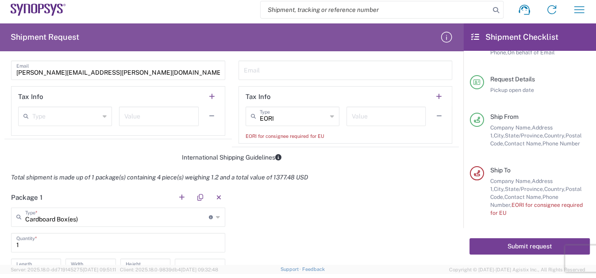
scroll to position [79, 0]
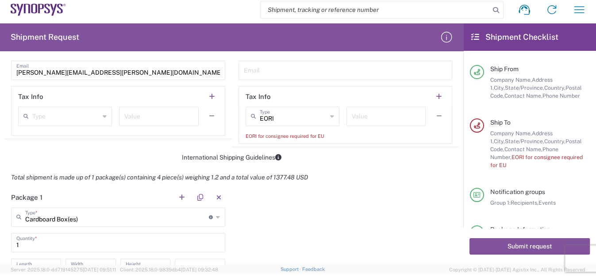
click at [476, 123] on icon at bounding box center [477, 126] width 6 height 6
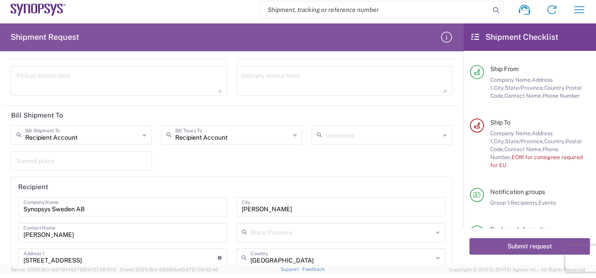
scroll to position [1324, 0]
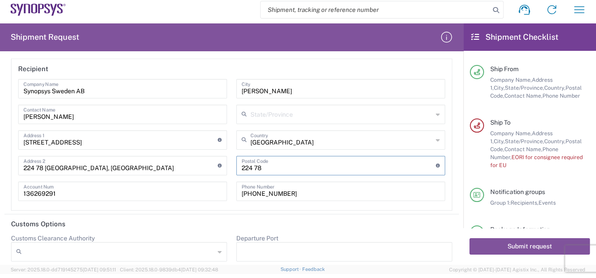
click at [252, 161] on input "undefined" at bounding box center [338, 164] width 194 height 15
type input "22478"
click at [38, 162] on input "224 78 [GEOGRAPHIC_DATA], [GEOGRAPHIC_DATA]" at bounding box center [120, 164] width 194 height 15
click at [36, 161] on input "224 78 [GEOGRAPHIC_DATA], [GEOGRAPHIC_DATA]" at bounding box center [120, 164] width 194 height 15
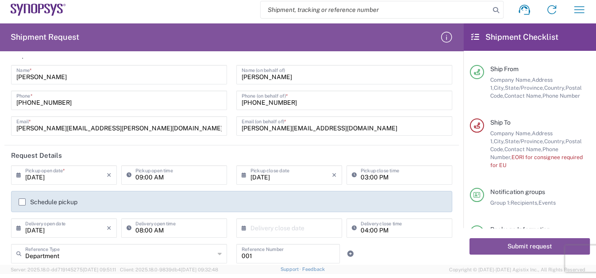
scroll to position [0, 0]
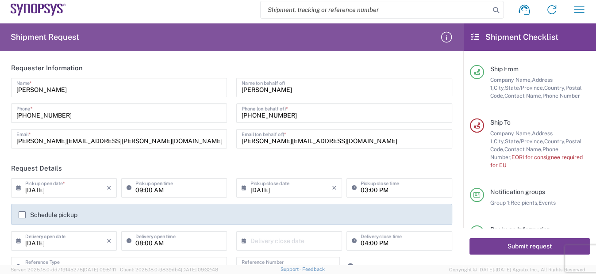
click at [542, 249] on button "Submit request" at bounding box center [529, 246] width 120 height 16
type input "224 78 [GEOGRAPHIC_DATA], [GEOGRAPHIC_DATA]"
type input "224 78"
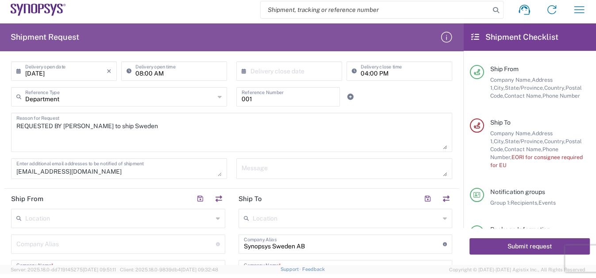
scroll to position [161, 0]
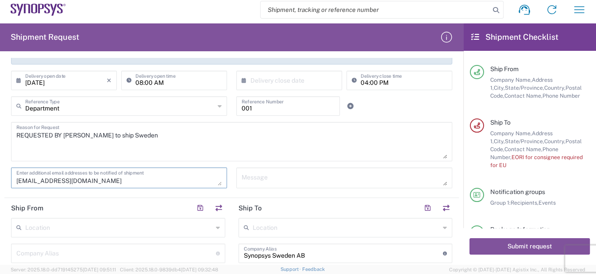
drag, startPoint x: 49, startPoint y: 179, endPoint x: 10, endPoint y: 178, distance: 38.5
click at [10, 178] on div "[EMAIL_ADDRESS][DOMAIN_NAME] Enter additional email addresses to be notified of…" at bounding box center [119, 181] width 225 height 27
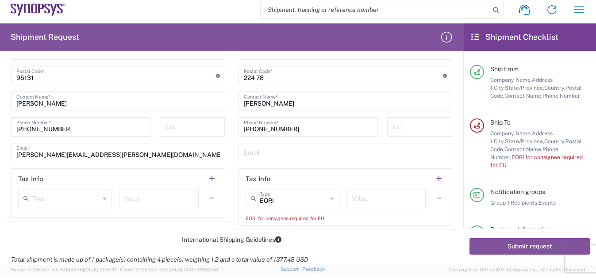
scroll to position [522, 0]
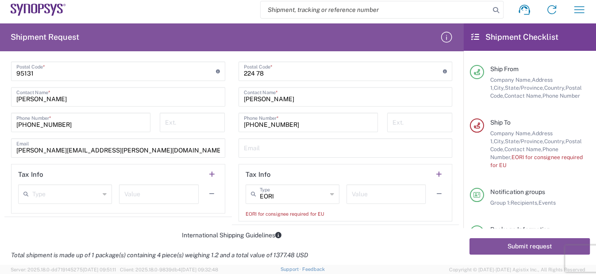
type textarea "[PERSON_NAME][EMAIL_ADDRESS][PERSON_NAME][DOMAIN_NAME]"
click at [254, 69] on input "undefined" at bounding box center [343, 70] width 199 height 15
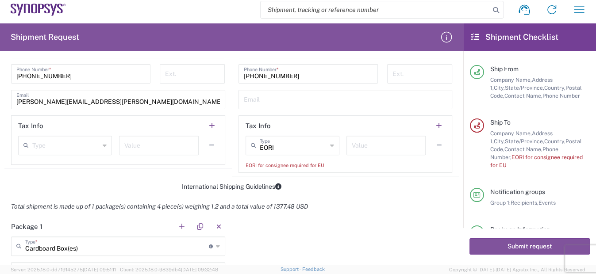
scroll to position [563, 0]
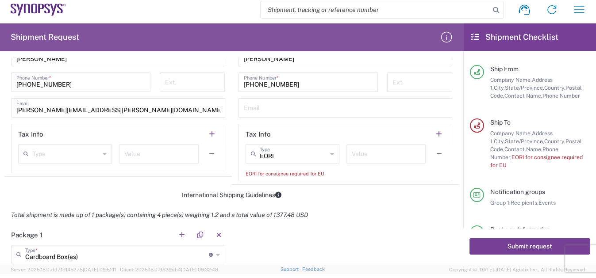
type input "22478"
click at [518, 244] on button "Submit request" at bounding box center [529, 246] width 120 height 16
type input "22478"
click at [434, 131] on button "button" at bounding box center [439, 134] width 12 height 12
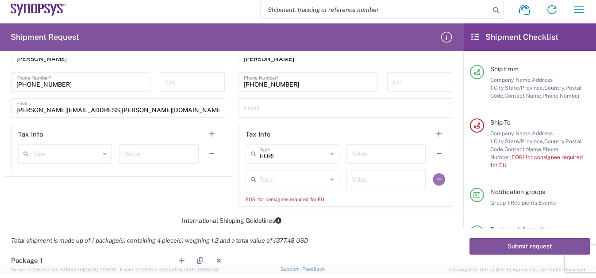
click at [433, 177] on button "button" at bounding box center [439, 179] width 12 height 12
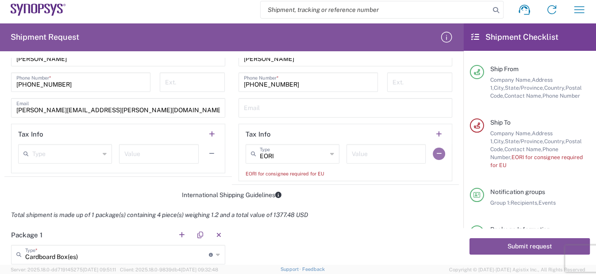
click at [433, 153] on button "button" at bounding box center [439, 154] width 12 height 12
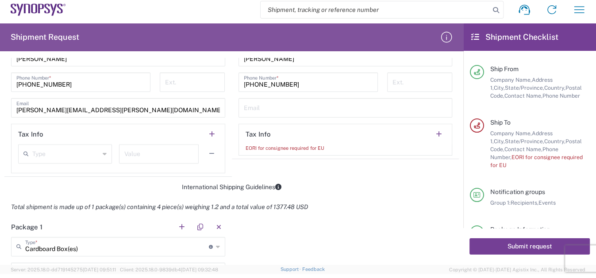
click at [515, 244] on button "Submit request" at bounding box center [529, 246] width 120 height 16
click at [433, 130] on button "button" at bounding box center [439, 134] width 12 height 12
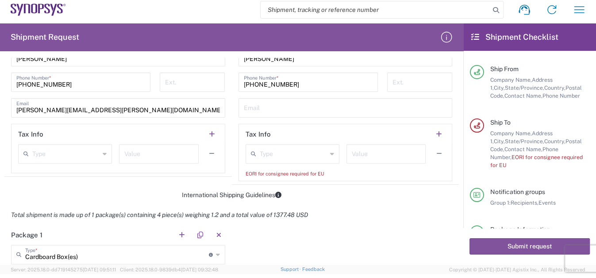
click at [251, 150] on icon at bounding box center [255, 154] width 9 height 14
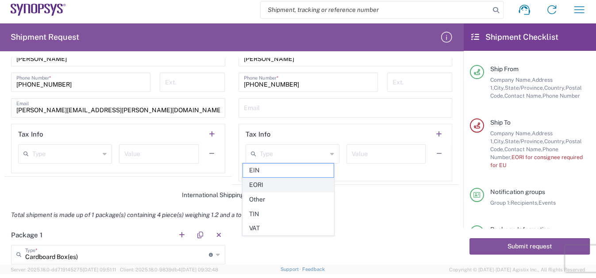
click at [252, 184] on span "EORI" at bounding box center [288, 185] width 91 height 14
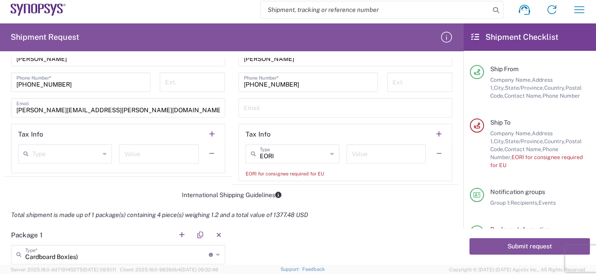
click at [251, 150] on icon at bounding box center [255, 154] width 9 height 14
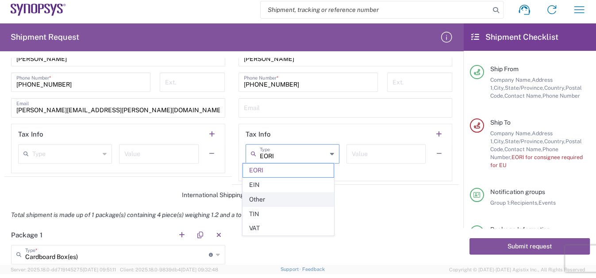
click at [276, 197] on span "Other" at bounding box center [288, 200] width 91 height 14
type input "Other"
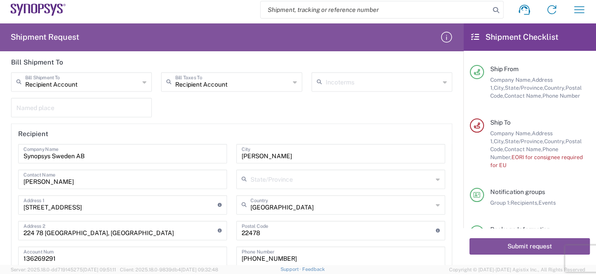
scroll to position [1324, 0]
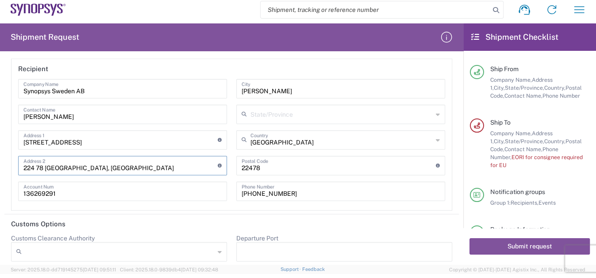
click at [37, 161] on input "224 78 [GEOGRAPHIC_DATA], [GEOGRAPHIC_DATA]" at bounding box center [120, 164] width 194 height 15
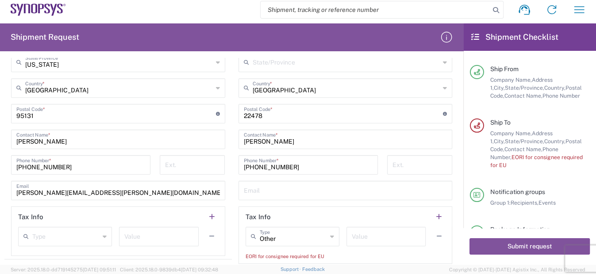
scroll to position [560, 0]
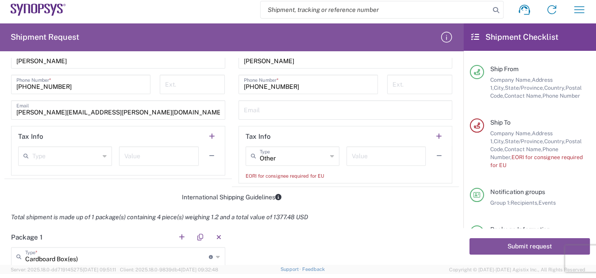
type input "22478 [GEOGRAPHIC_DATA], [GEOGRAPHIC_DATA]"
click at [251, 152] on icon at bounding box center [255, 156] width 9 height 14
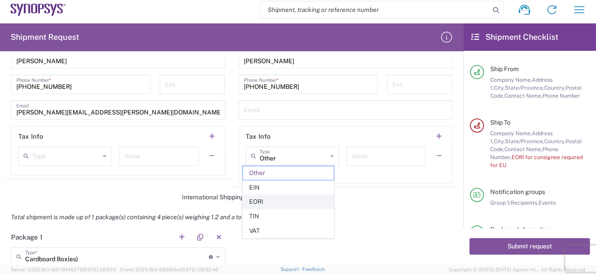
click at [255, 204] on span "EORI" at bounding box center [288, 202] width 91 height 14
type input "EORI"
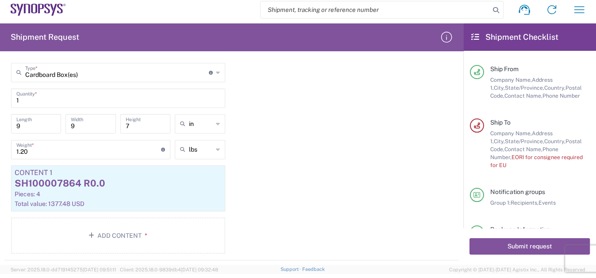
scroll to position [764, 0]
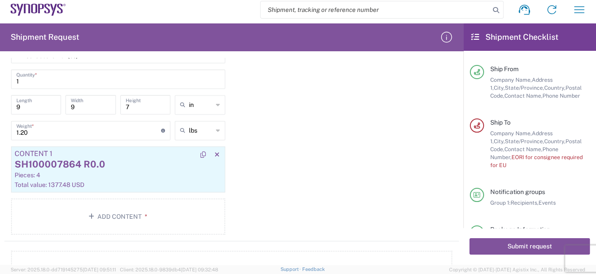
click at [148, 162] on div "SH100007864 R0.0" at bounding box center [118, 164] width 207 height 13
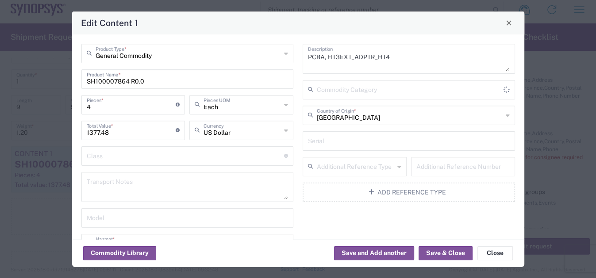
type input "Other (OPA)"
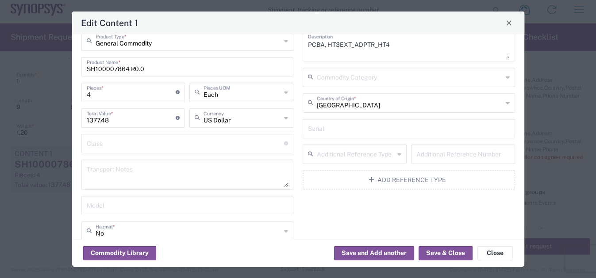
scroll to position [0, 0]
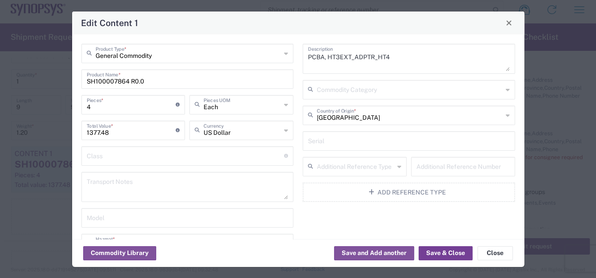
click at [456, 250] on button "Save & Close" at bounding box center [445, 253] width 54 height 14
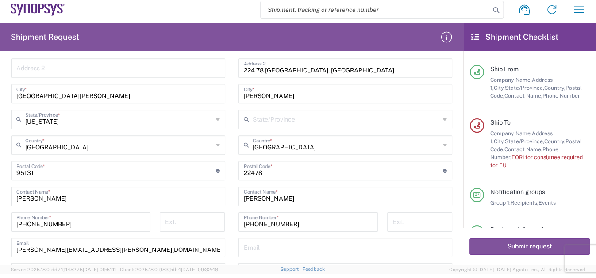
scroll to position [442, 0]
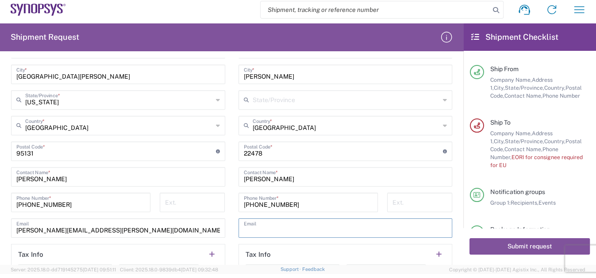
click at [261, 227] on input "text" at bounding box center [345, 227] width 203 height 15
type input "[PERSON_NAME][EMAIL_ADDRESS][DOMAIN_NAME]"
type input "[US_STATE]"
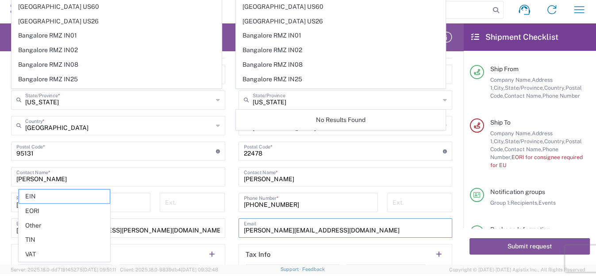
click at [225, 202] on div "Ext." at bounding box center [192, 206] width 74 height 26
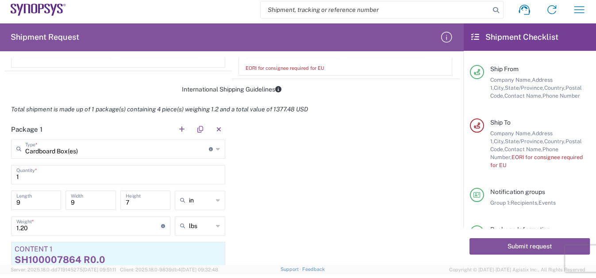
scroll to position [683, 0]
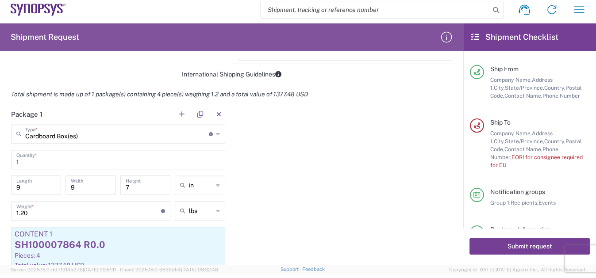
click at [509, 242] on button "Submit request" at bounding box center [529, 246] width 120 height 16
type input "224 78 [GEOGRAPHIC_DATA], [GEOGRAPHIC_DATA]"
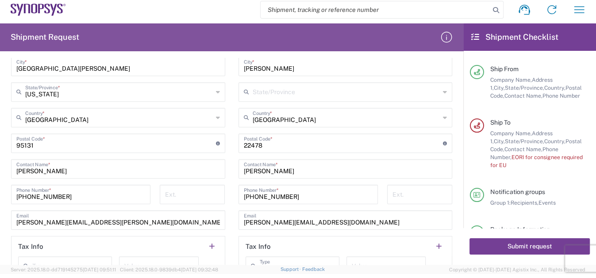
scroll to position [522, 0]
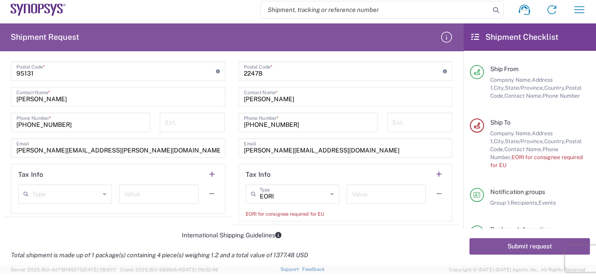
click at [251, 191] on icon at bounding box center [255, 194] width 9 height 14
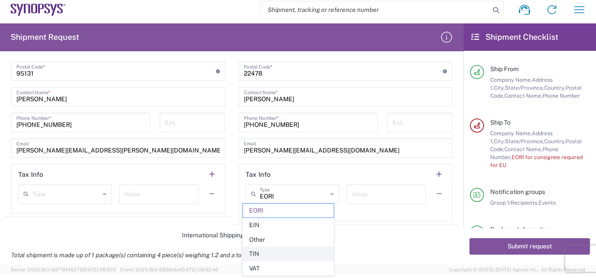
click at [257, 254] on span "TIN" at bounding box center [288, 254] width 91 height 14
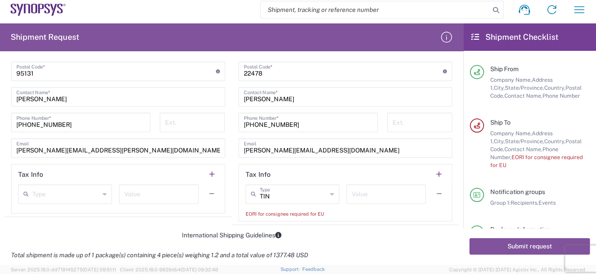
click at [251, 193] on icon at bounding box center [255, 194] width 9 height 14
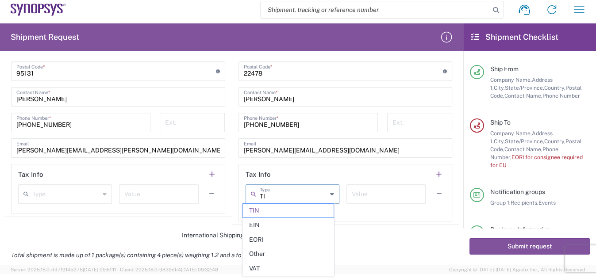
type input "T"
click at [417, 245] on div "Total shipment is made up of 1 package(s) containing 4 piece(s) weighing 1.2 an…" at bounding box center [231, 255] width 463 height 20
type input "TIN"
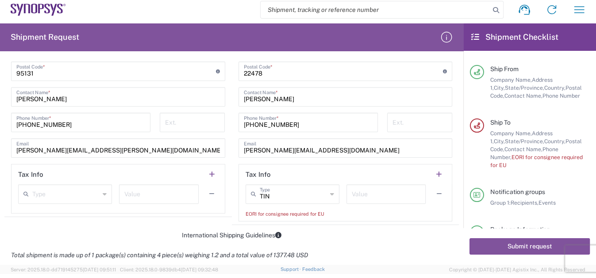
click at [306, 199] on div "TIN Type" at bounding box center [292, 193] width 94 height 19
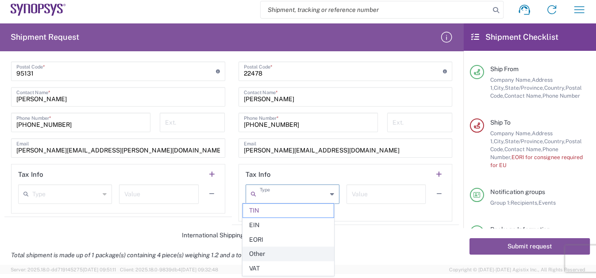
click at [270, 253] on span "Other" at bounding box center [288, 254] width 91 height 14
type input "Other"
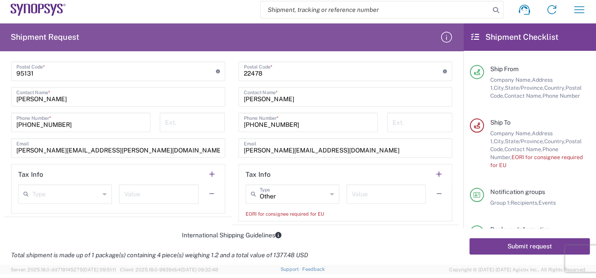
click at [501, 238] on div "Submit request" at bounding box center [529, 246] width 133 height 37
click at [373, 195] on input "text" at bounding box center [386, 193] width 69 height 15
drag, startPoint x: 540, startPoint y: 246, endPoint x: 534, endPoint y: 243, distance: 6.9
click at [540, 246] on button "Submit request" at bounding box center [529, 246] width 120 height 16
click at [381, 195] on input "1333" at bounding box center [386, 193] width 69 height 15
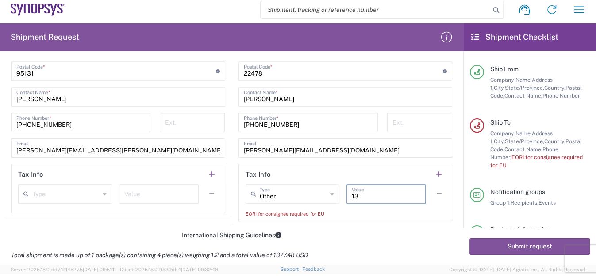
type input "1"
click at [251, 191] on icon at bounding box center [255, 194] width 9 height 14
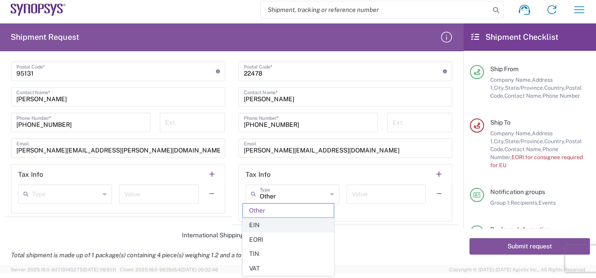
click at [253, 225] on span "EIN" at bounding box center [288, 225] width 91 height 14
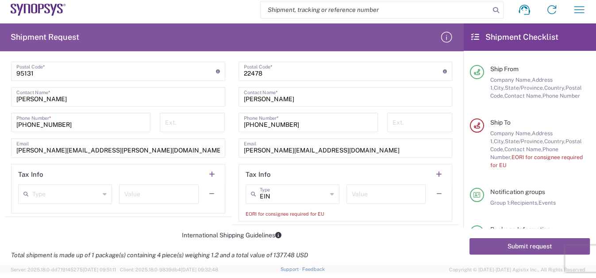
click at [251, 191] on icon at bounding box center [255, 194] width 9 height 14
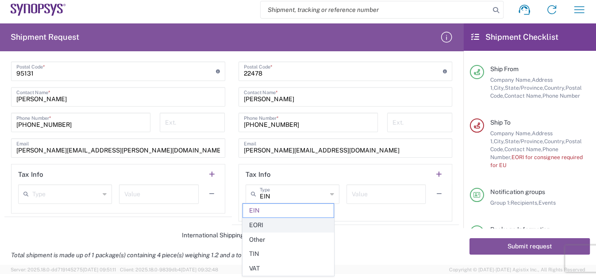
click at [258, 225] on span "EORI" at bounding box center [288, 225] width 91 height 14
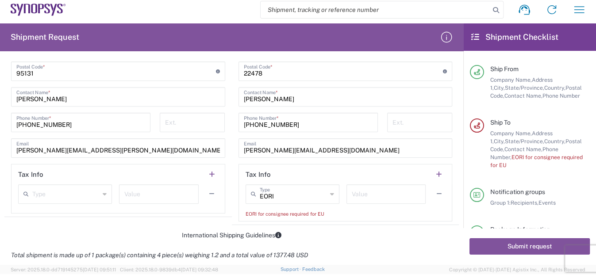
click at [257, 213] on div "EORI for consignee required for EU" at bounding box center [345, 214] width 200 height 8
click at [256, 212] on div "EORI for consignee required for EU" at bounding box center [345, 214] width 200 height 8
click at [255, 212] on div "EORI for consignee required for EU" at bounding box center [345, 214] width 200 height 8
click at [254, 211] on div "EORI for consignee required for EU" at bounding box center [345, 214] width 200 height 8
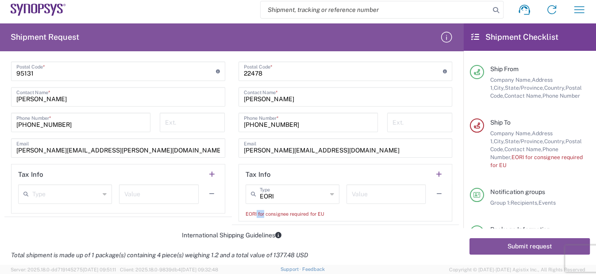
click at [254, 211] on div "EORI for consignee required for EU" at bounding box center [345, 214] width 200 height 8
click at [253, 211] on div "EORI for consignee required for EU" at bounding box center [345, 214] width 200 height 8
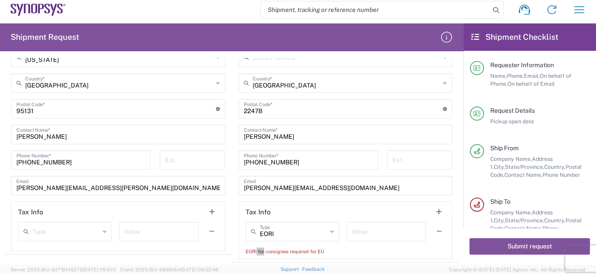
scroll to position [563, 0]
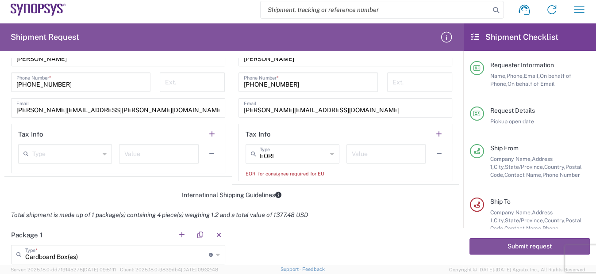
click at [251, 150] on icon at bounding box center [255, 154] width 9 height 14
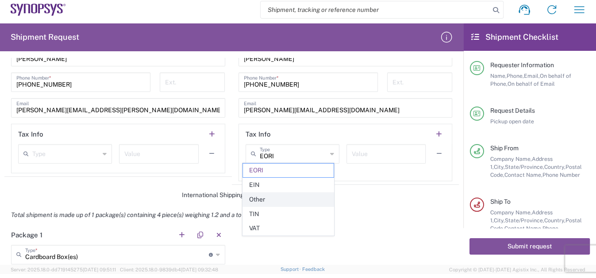
click at [252, 196] on span "Other" at bounding box center [288, 200] width 91 height 14
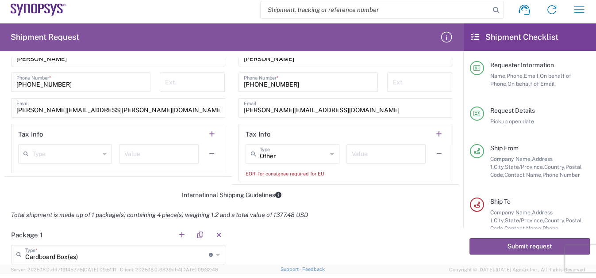
click at [251, 149] on icon at bounding box center [255, 154] width 9 height 14
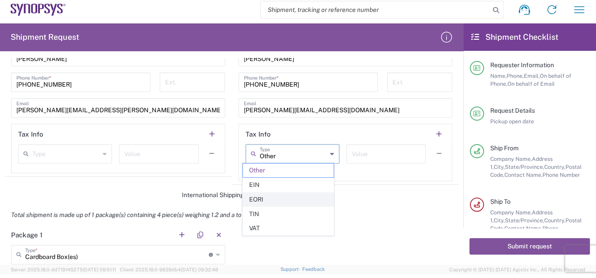
click at [256, 195] on span "EORI" at bounding box center [288, 200] width 91 height 14
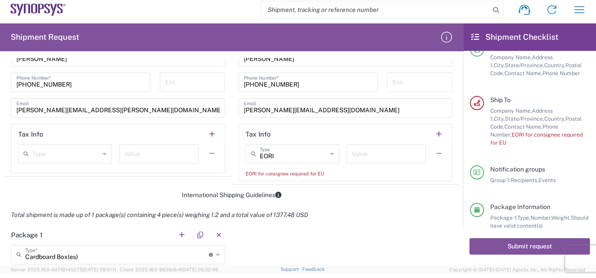
scroll to position [114, 0]
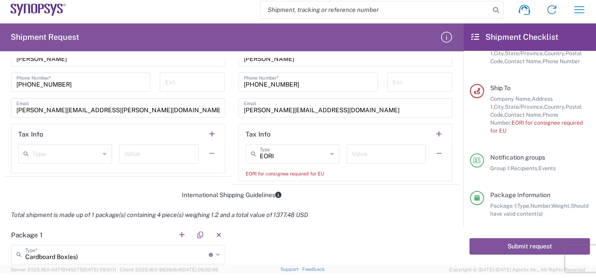
drag, startPoint x: 489, startPoint y: 123, endPoint x: 584, endPoint y: 119, distance: 94.7
click at [583, 119] on div "Ship To Company Name, Address 1, City, State/Province, Country, Postal Code, Co…" at bounding box center [537, 109] width 106 height 51
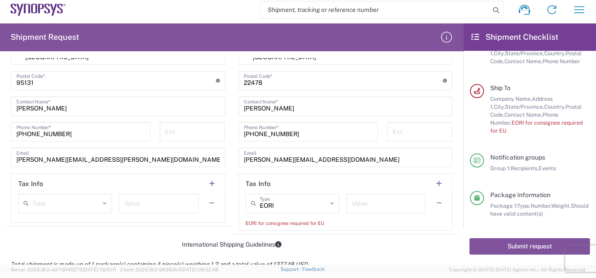
scroll to position [603, 0]
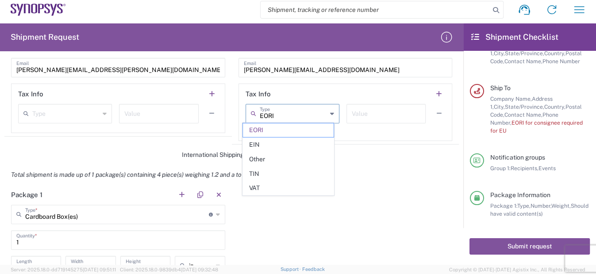
click at [291, 117] on input "EORI" at bounding box center [293, 112] width 67 height 15
type input "E"
click at [264, 159] on span "Other" at bounding box center [288, 160] width 91 height 14
drag, startPoint x: 246, startPoint y: 92, endPoint x: 274, endPoint y: 92, distance: 27.9
click at [274, 92] on header "Tax Info" at bounding box center [345, 94] width 213 height 20
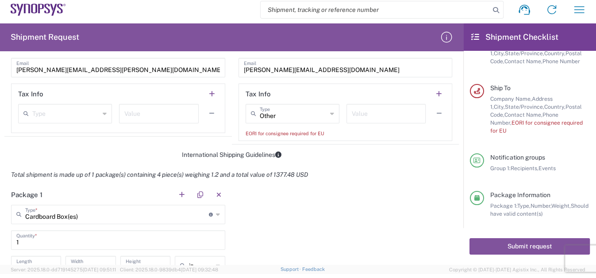
drag, startPoint x: 274, startPoint y: 92, endPoint x: 250, endPoint y: 110, distance: 30.3
click at [251, 110] on icon at bounding box center [255, 114] width 9 height 14
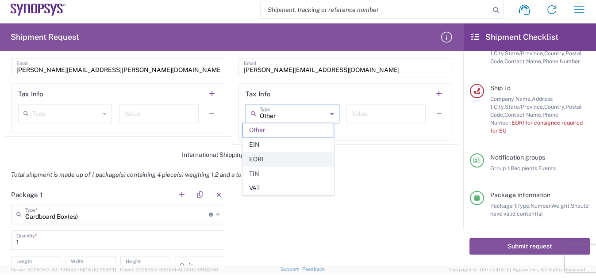
click at [260, 161] on span "EORI" at bounding box center [288, 160] width 91 height 14
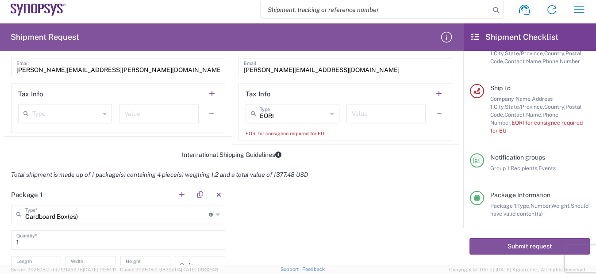
click at [274, 111] on input "EORI" at bounding box center [293, 112] width 67 height 15
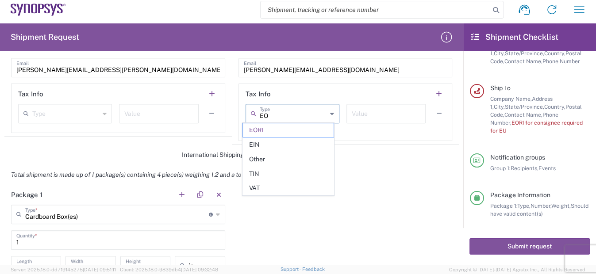
type input "E"
click at [541, 245] on button "Submit request" at bounding box center [529, 246] width 120 height 16
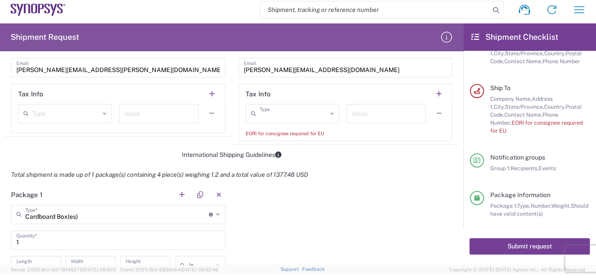
type input "EORI"
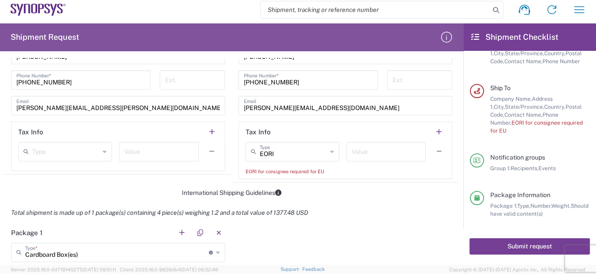
scroll to position [522, 0]
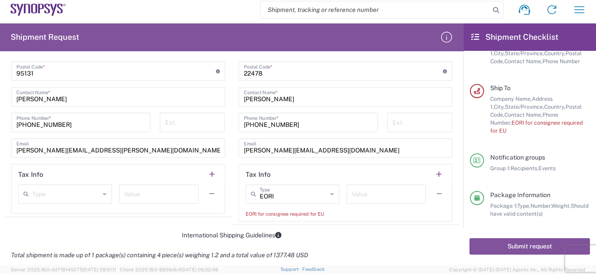
click at [26, 191] on icon at bounding box center [27, 194] width 9 height 14
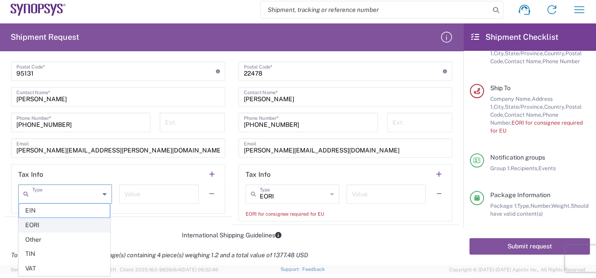
click at [29, 223] on span "EORI" at bounding box center [64, 225] width 91 height 14
type input "EORI"
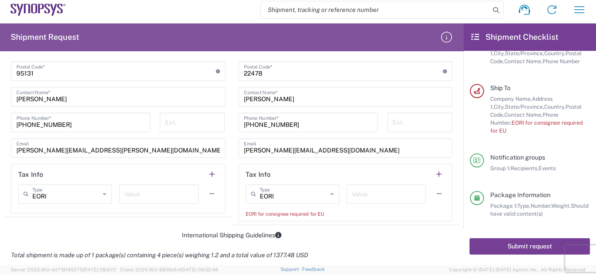
click at [513, 247] on button "Submit request" at bounding box center [529, 246] width 120 height 16
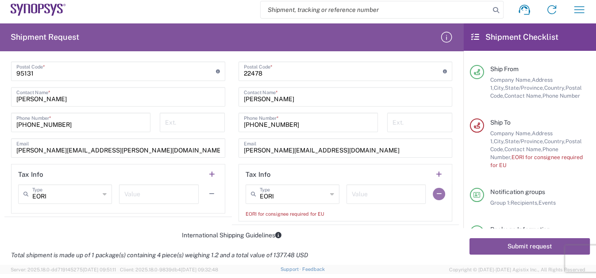
click at [433, 191] on button "button" at bounding box center [439, 194] width 12 height 12
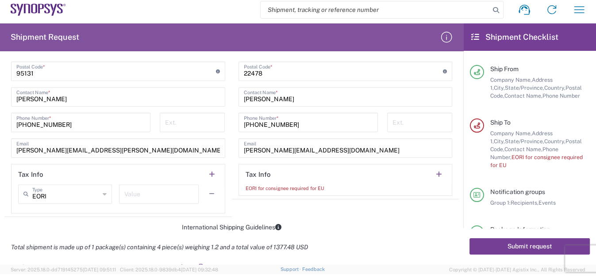
click at [518, 249] on button "Submit request" at bounding box center [529, 246] width 120 height 16
click at [212, 190] on button "button" at bounding box center [212, 194] width 12 height 12
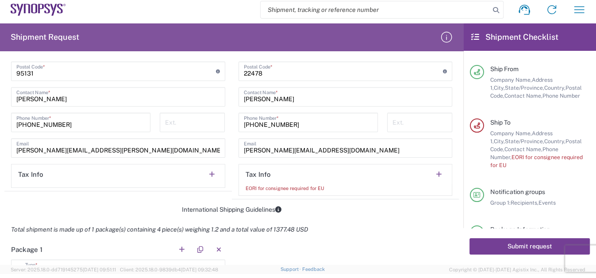
click at [524, 244] on button "Submit request" at bounding box center [529, 246] width 120 height 16
click at [433, 172] on button "button" at bounding box center [439, 175] width 12 height 12
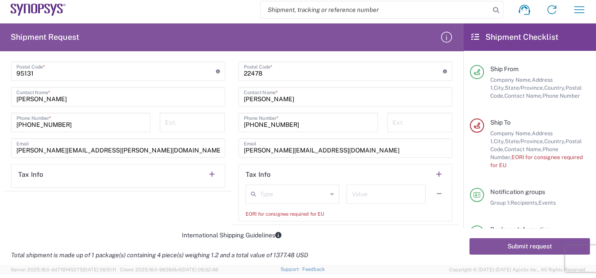
click at [251, 191] on icon at bounding box center [255, 194] width 9 height 14
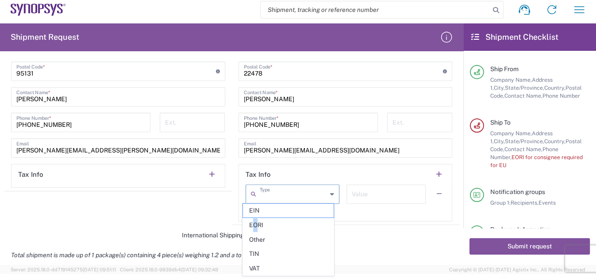
click at [255, 226] on span "EORI" at bounding box center [288, 225] width 91 height 14
type input "EORI"
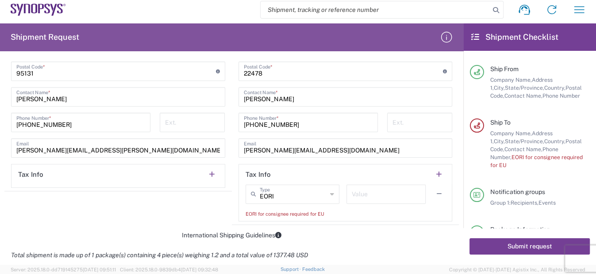
click at [523, 247] on button "Submit request" at bounding box center [529, 246] width 120 height 16
click at [433, 192] on button "button" at bounding box center [439, 194] width 12 height 12
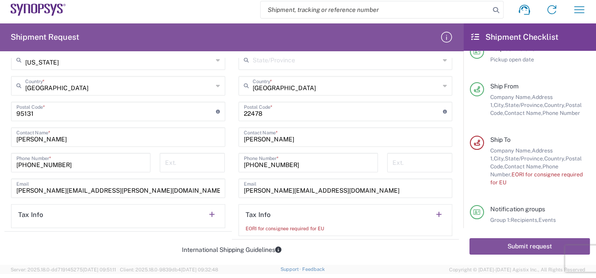
scroll to position [0, 0]
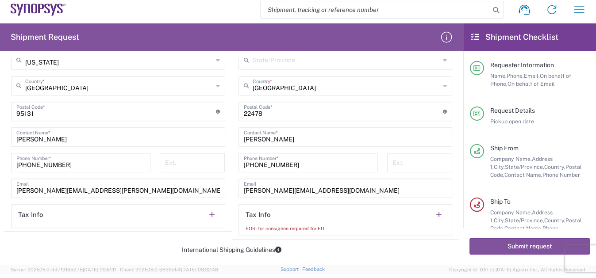
click at [480, 201] on div at bounding box center [477, 205] width 14 height 14
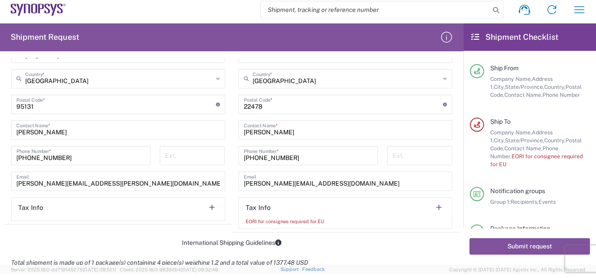
scroll to position [522, 0]
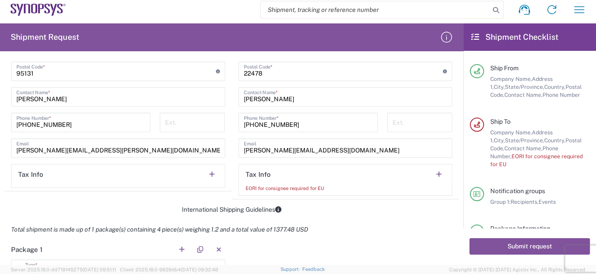
click at [248, 184] on div "EORI for consignee required for EU" at bounding box center [345, 188] width 200 height 8
click at [351, 148] on input "[PERSON_NAME][EMAIL_ADDRESS][DOMAIN_NAME]" at bounding box center [345, 147] width 203 height 15
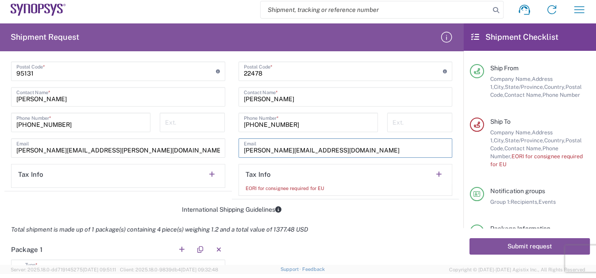
type input "[US_STATE]"
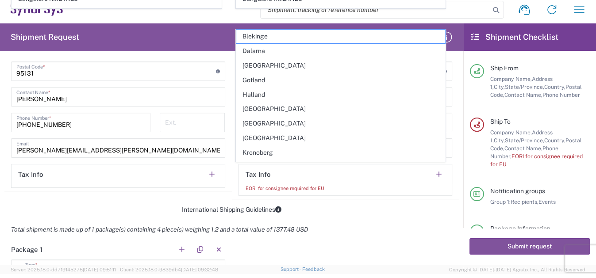
click at [360, 206] on div "International Shipping Guidelines" at bounding box center [231, 210] width 454 height 8
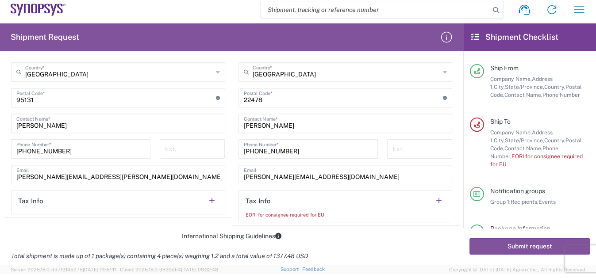
scroll to position [482, 0]
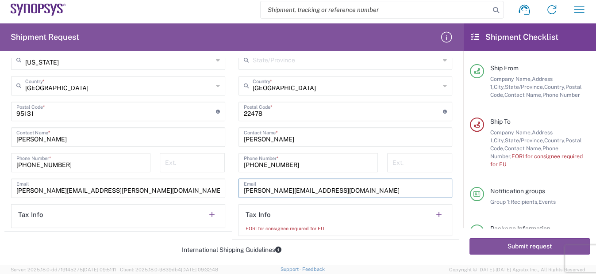
drag, startPoint x: 342, startPoint y: 189, endPoint x: 244, endPoint y: 196, distance: 98.0
click at [245, 196] on div "Location [GEOGRAPHIC_DATA] DE04 Agrate Brianza IT01 [GEOGRAPHIC_DATA] DE02 [GEO…" at bounding box center [345, 67] width 214 height 340
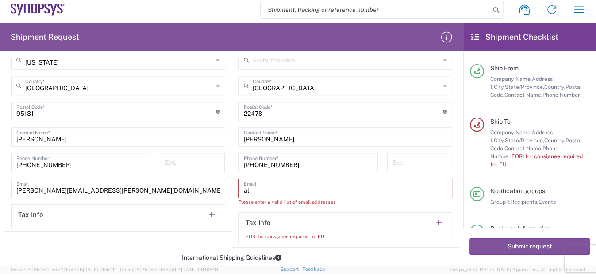
type input "a"
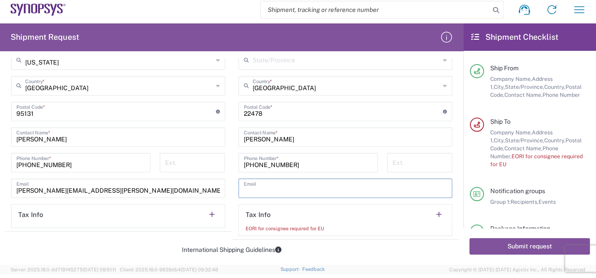
click at [245, 191] on input "text" at bounding box center [345, 187] width 203 height 15
type input "[PERSON_NAME][EMAIL_ADDRESS][DOMAIN_NAME]"
type input "[US_STATE]"
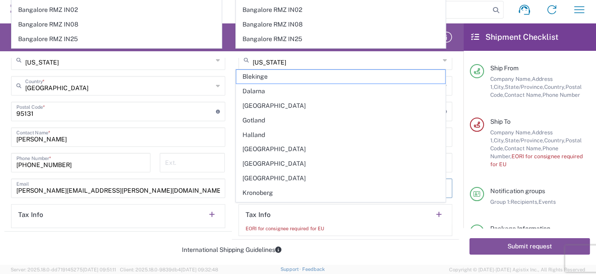
click at [195, 236] on agx-shipment-stop-widget "Ship From Location [GEOGRAPHIC_DATA] DE04 Agrate Brianza IT01 [GEOGRAPHIC_DATA]…" at bounding box center [117, 58] width 227 height 363
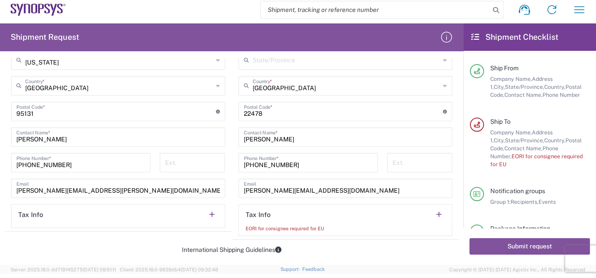
scroll to position [522, 0]
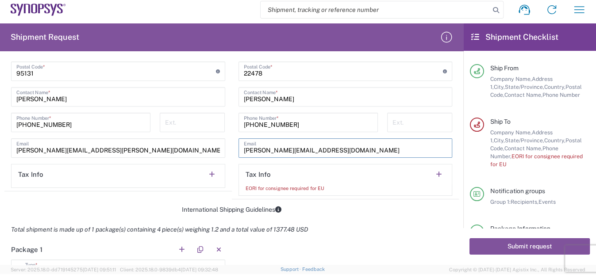
click at [348, 151] on input "[PERSON_NAME][EMAIL_ADDRESS][DOMAIN_NAME]" at bounding box center [345, 147] width 203 height 15
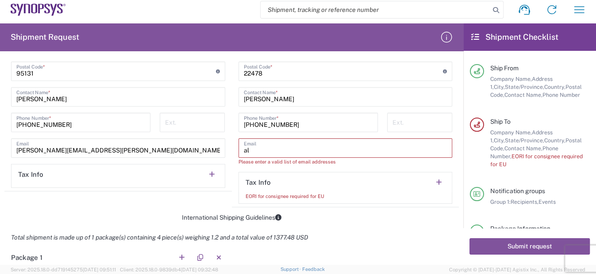
type input "a"
type input "[PERSON_NAME][EMAIL_ADDRESS][DOMAIN_NAME]"
type input "[US_STATE]"
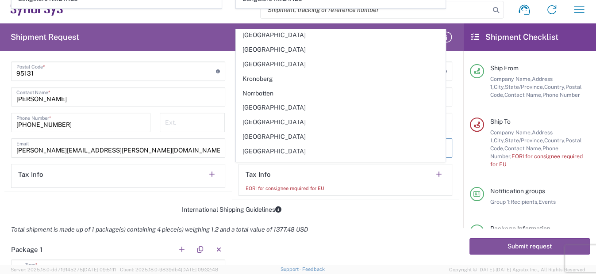
scroll to position [0, 0]
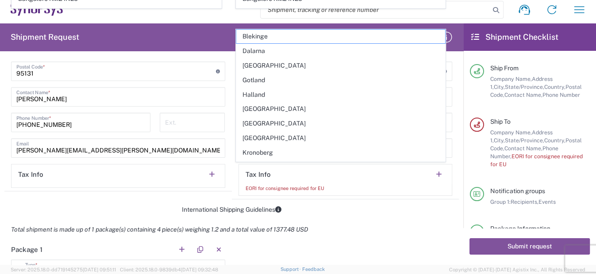
click at [371, 213] on form "Requester Information [PERSON_NAME] Name * [PHONE_NUMBER] Phone * [PERSON_NAME]…" at bounding box center [231, 161] width 463 height 207
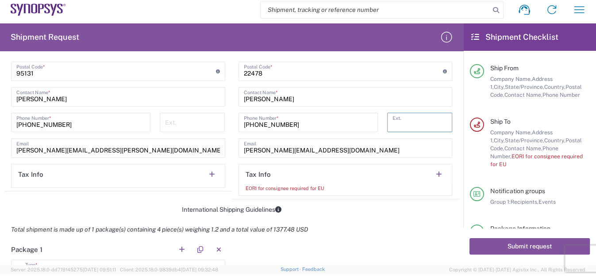
click at [403, 120] on input "tel" at bounding box center [419, 121] width 54 height 15
type input "5"
click at [342, 148] on input "[PERSON_NAME][EMAIL_ADDRESS][DOMAIN_NAME]" at bounding box center [345, 147] width 203 height 15
drag, startPoint x: 334, startPoint y: 148, endPoint x: 196, endPoint y: 153, distance: 138.5
click at [201, 153] on div "Ship From Location [GEOGRAPHIC_DATA] DE04 Agrate Brianza IT01 [GEOGRAPHIC_DATA]…" at bounding box center [231, 17] width 454 height 363
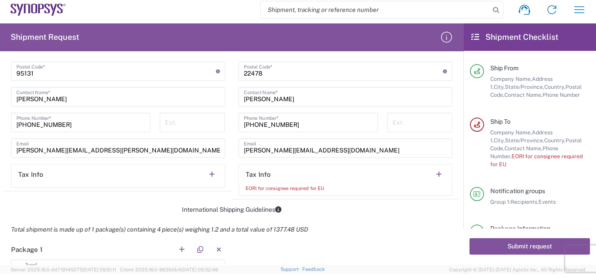
click at [433, 169] on button "button" at bounding box center [439, 175] width 12 height 12
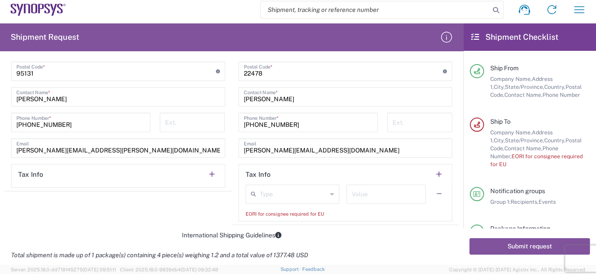
click at [251, 192] on icon at bounding box center [255, 194] width 9 height 14
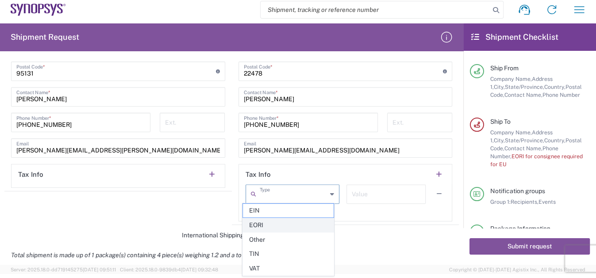
click at [257, 223] on span "EORI" at bounding box center [288, 225] width 91 height 14
type input "EORI"
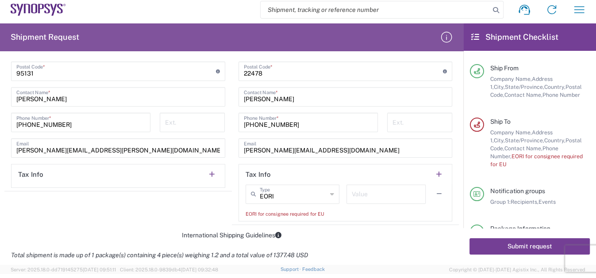
click at [523, 245] on button "Submit request" at bounding box center [529, 246] width 120 height 16
click at [433, 189] on button "button" at bounding box center [439, 194] width 12 height 12
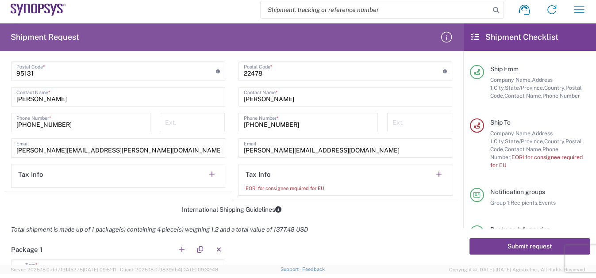
click at [515, 245] on button "Submit request" at bounding box center [529, 246] width 120 height 16
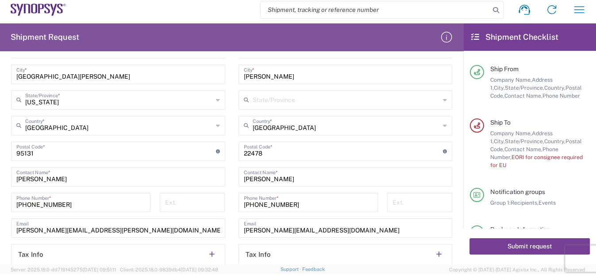
scroll to position [482, 0]
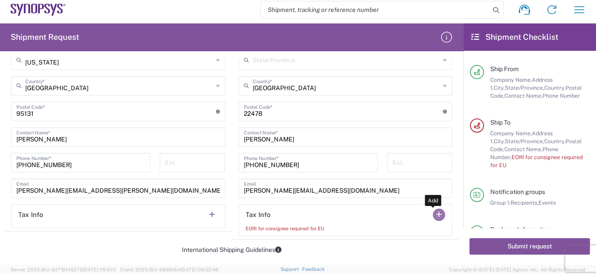
click at [435, 212] on button "button" at bounding box center [439, 215] width 12 height 12
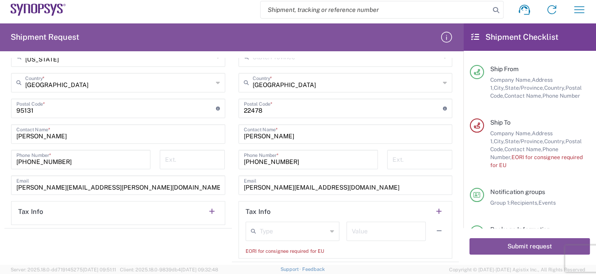
scroll to position [480, 0]
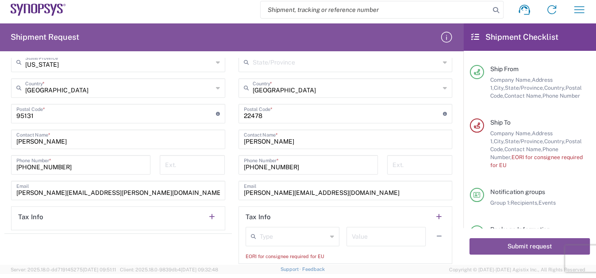
click at [251, 233] on icon at bounding box center [255, 237] width 9 height 14
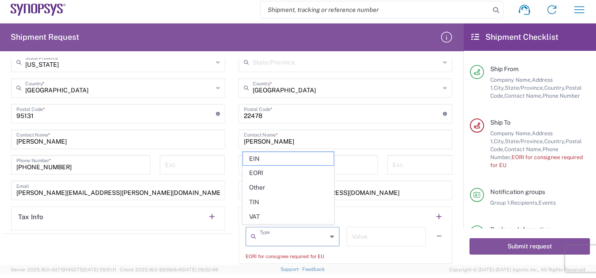
click at [269, 176] on span "EORI" at bounding box center [288, 173] width 91 height 14
type input "EORI"
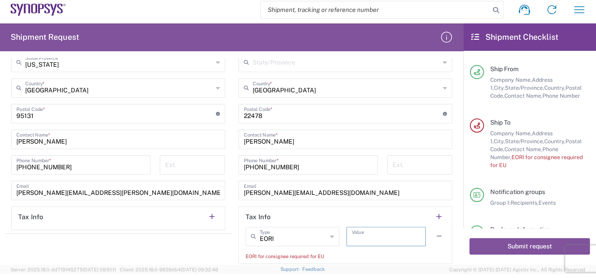
click at [360, 234] on input "text" at bounding box center [386, 235] width 69 height 15
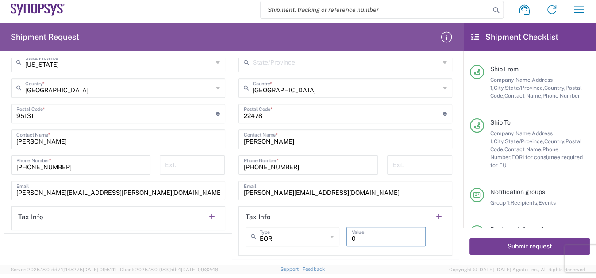
type input "0"
click at [505, 246] on button "Submit request" at bounding box center [529, 246] width 120 height 16
